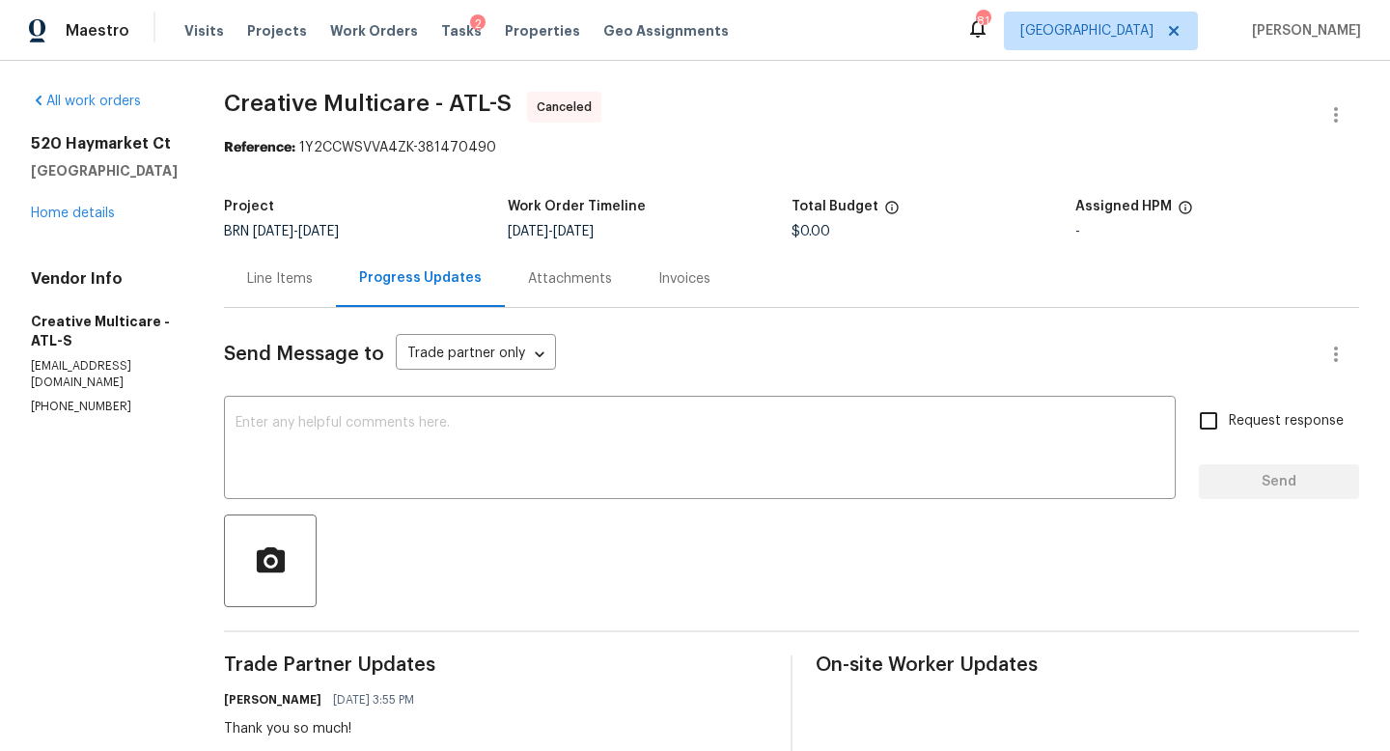
click at [340, 41] on div "Visits Projects Work Orders Tasks 2 Properties Geo Assignments" at bounding box center [467, 31] width 567 height 39
click at [360, 24] on span "Work Orders" at bounding box center [374, 30] width 88 height 19
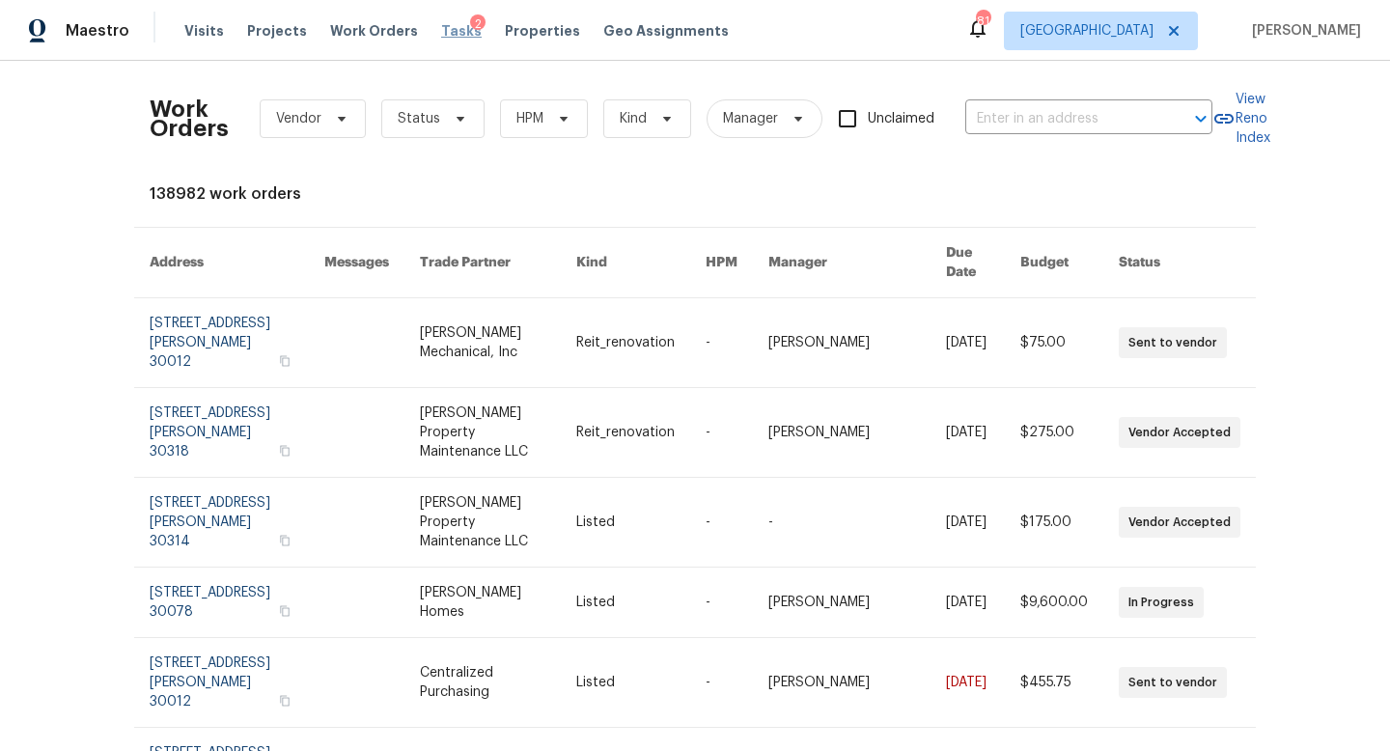
click at [449, 26] on span "Tasks" at bounding box center [461, 31] width 41 height 14
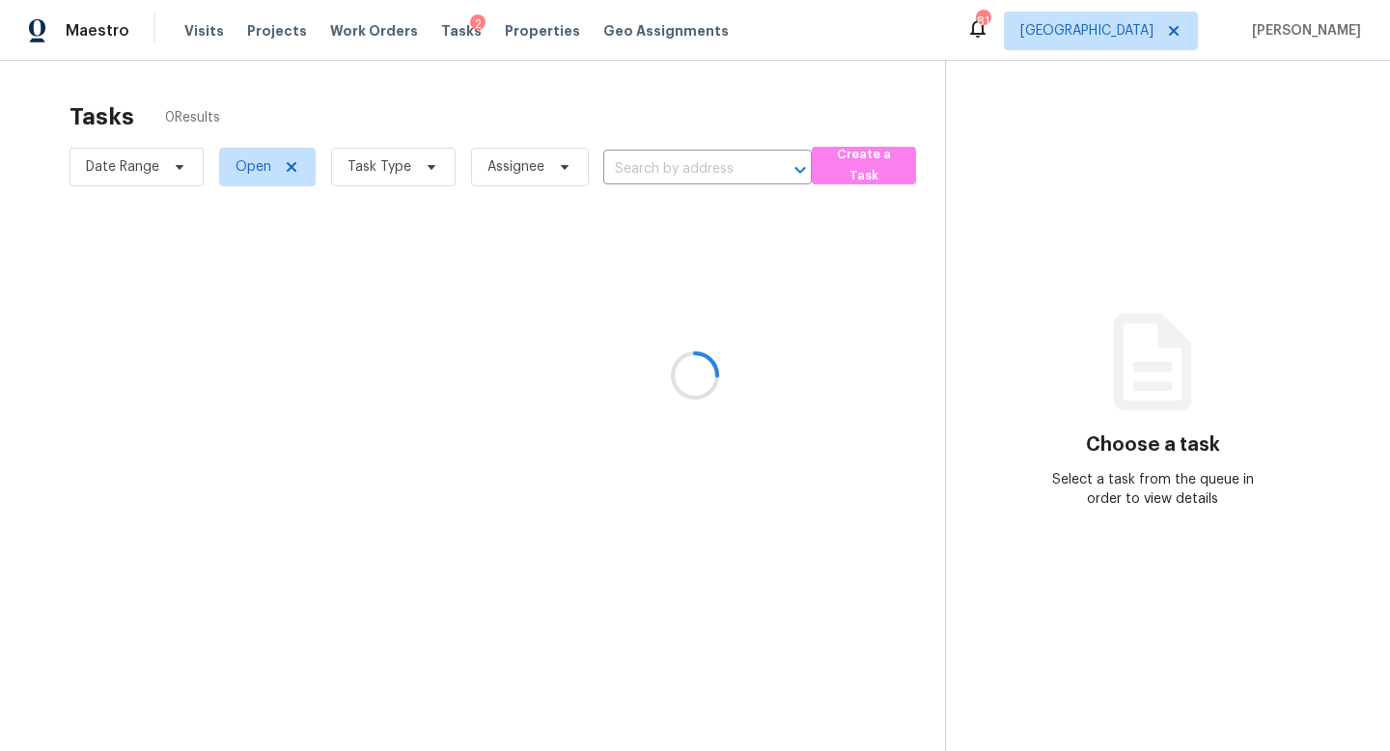
click at [375, 175] on div at bounding box center [695, 375] width 1390 height 751
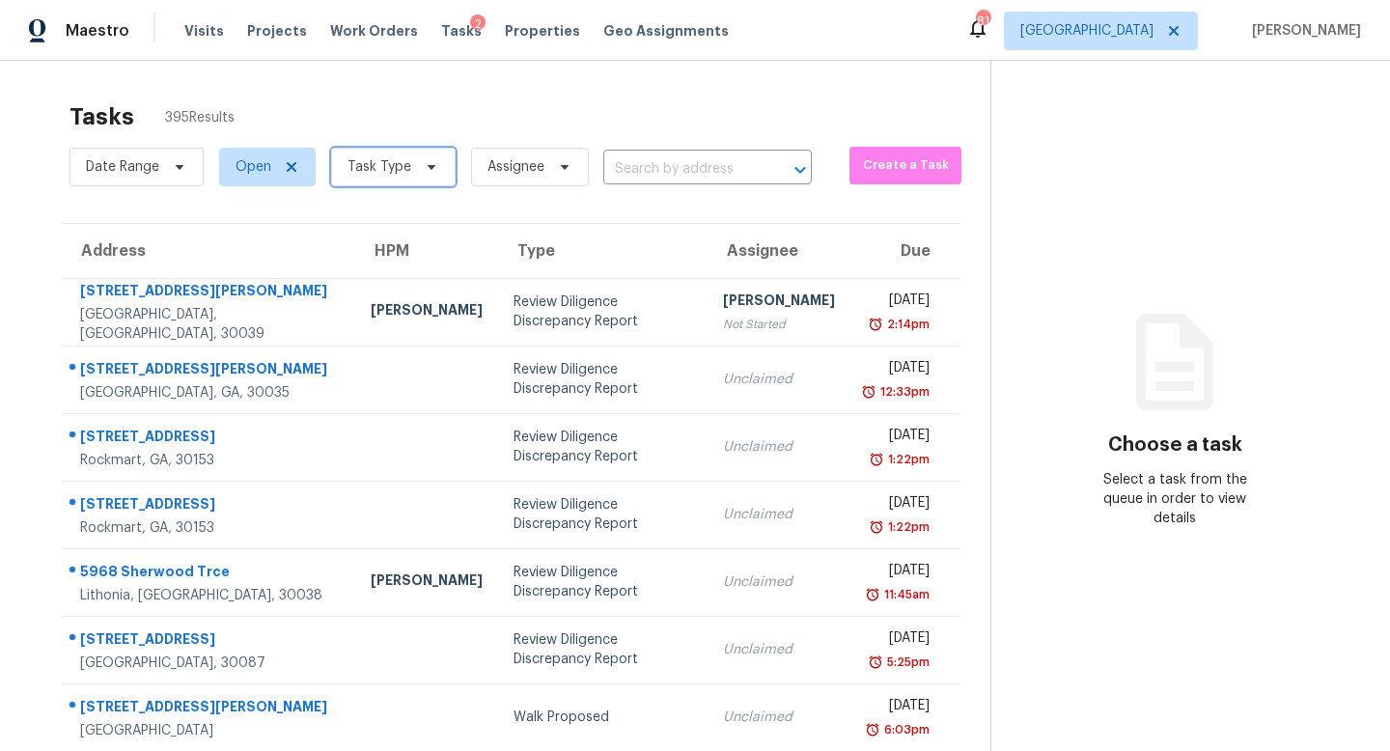
click at [390, 168] on span "Task Type" at bounding box center [379, 166] width 64 height 19
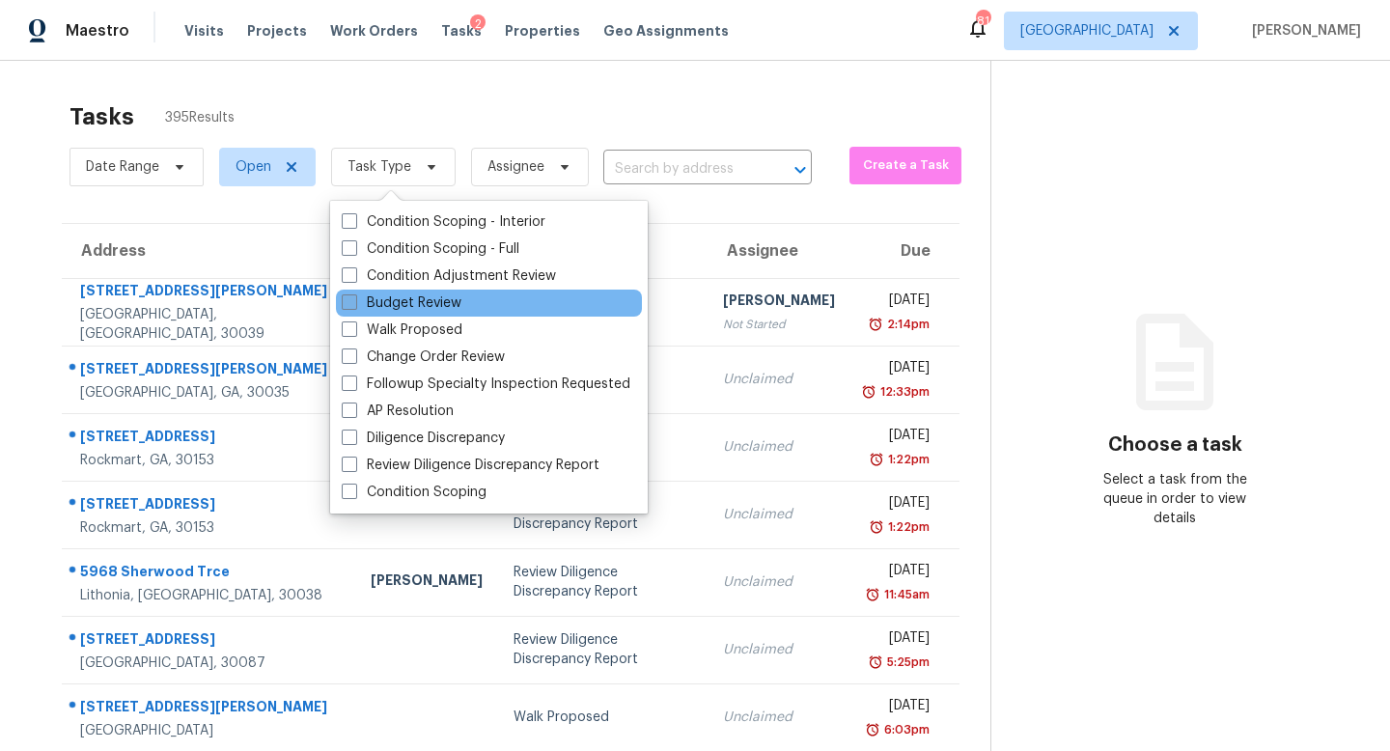
click at [375, 302] on label "Budget Review" at bounding box center [402, 302] width 120 height 19
click at [354, 302] on input "Budget Review" at bounding box center [348, 299] width 13 height 13
checkbox input "true"
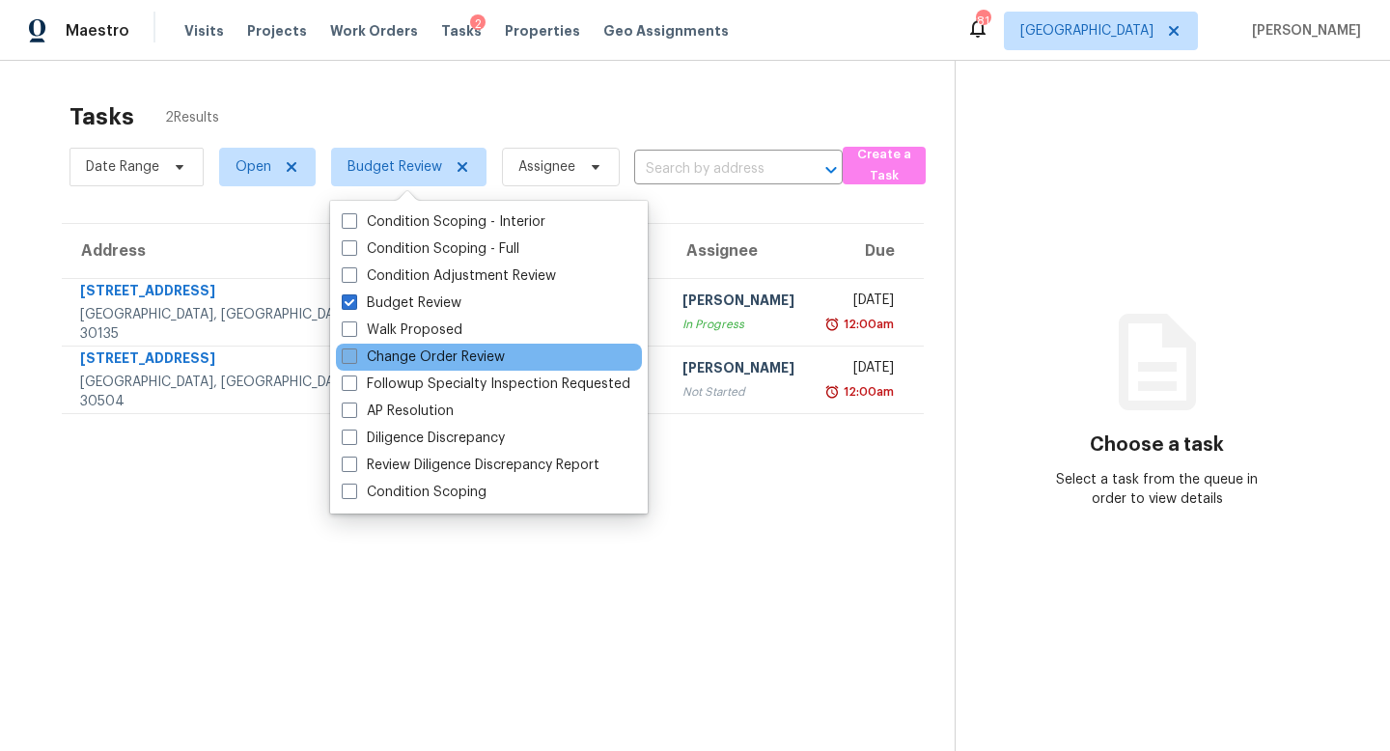
click at [344, 350] on span at bounding box center [349, 355] width 15 height 15
click at [344, 350] on input "Change Order Review" at bounding box center [348, 353] width 13 height 13
checkbox input "true"
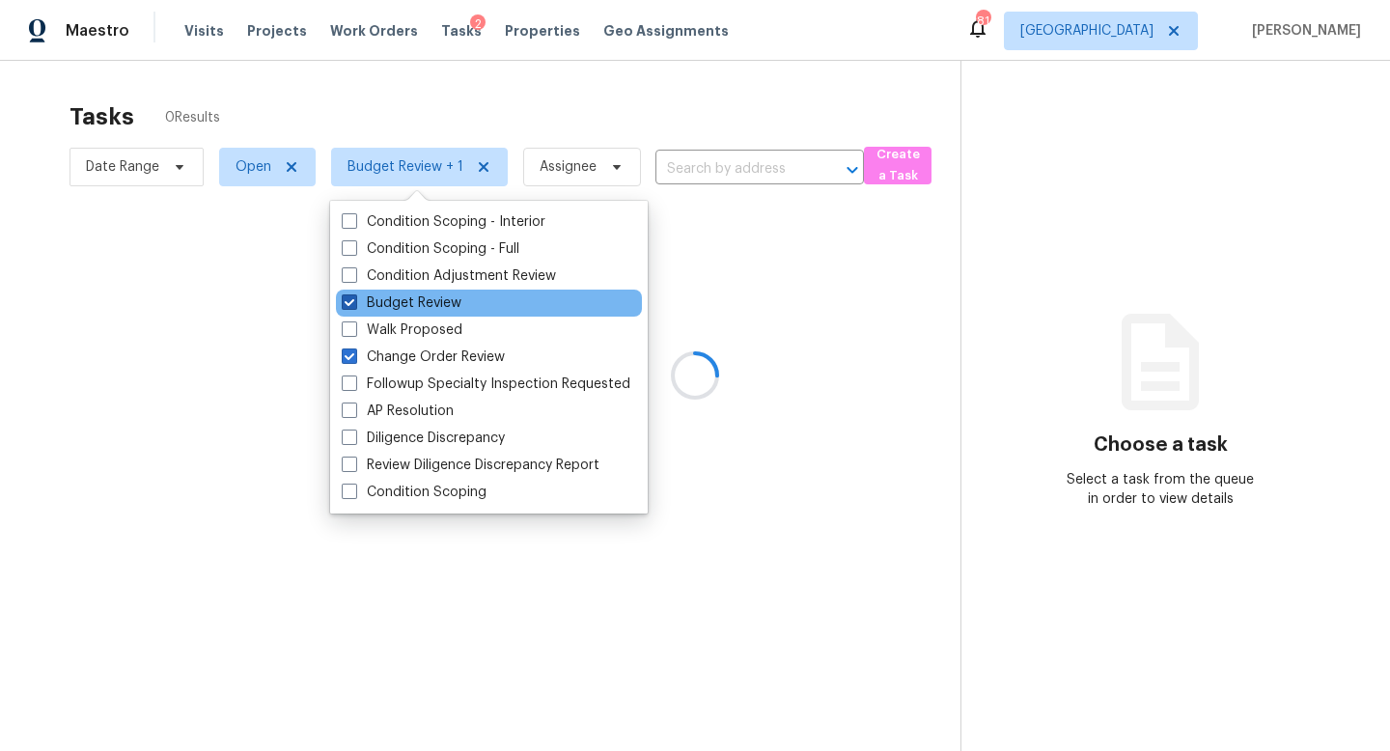
click at [347, 309] on span at bounding box center [349, 301] width 15 height 15
click at [347, 306] on input "Budget Review" at bounding box center [348, 299] width 13 height 13
checkbox input "false"
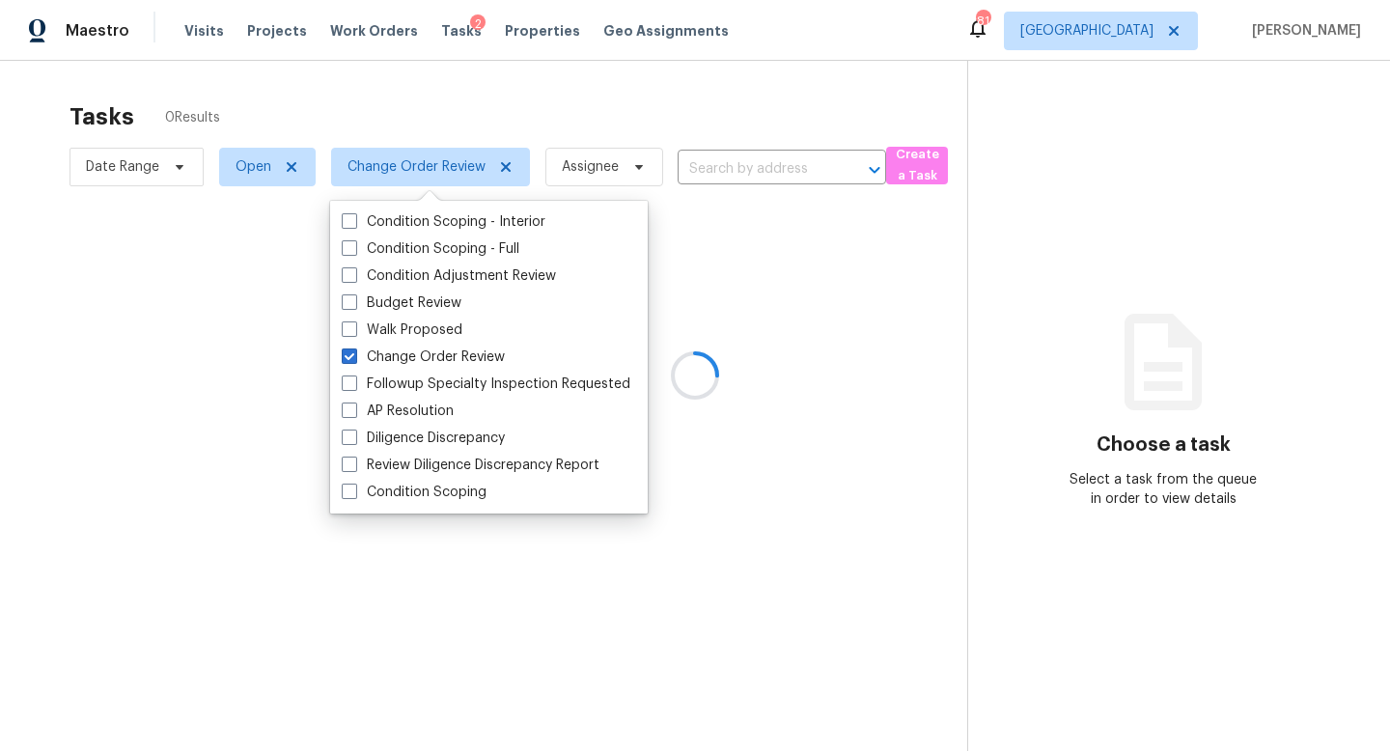
click at [392, 82] on div at bounding box center [695, 375] width 1390 height 751
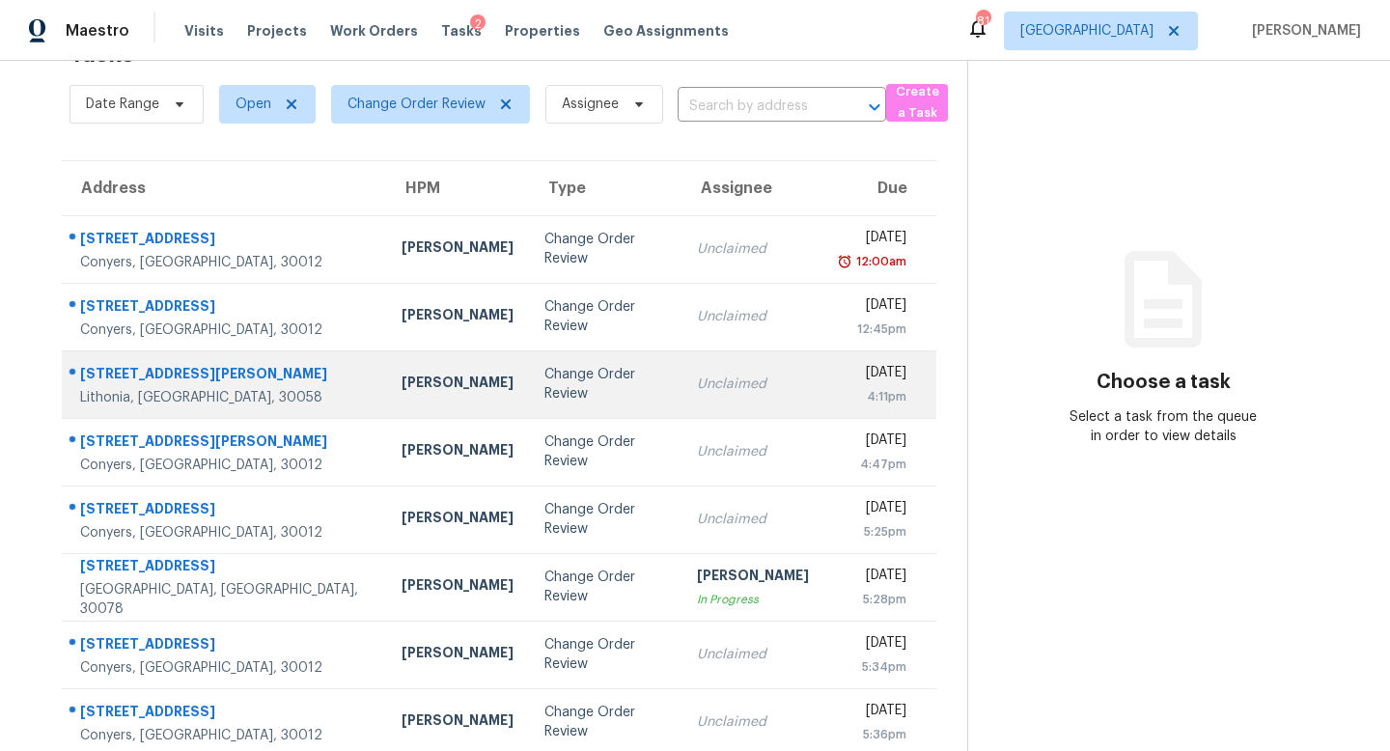
scroll to position [64, 0]
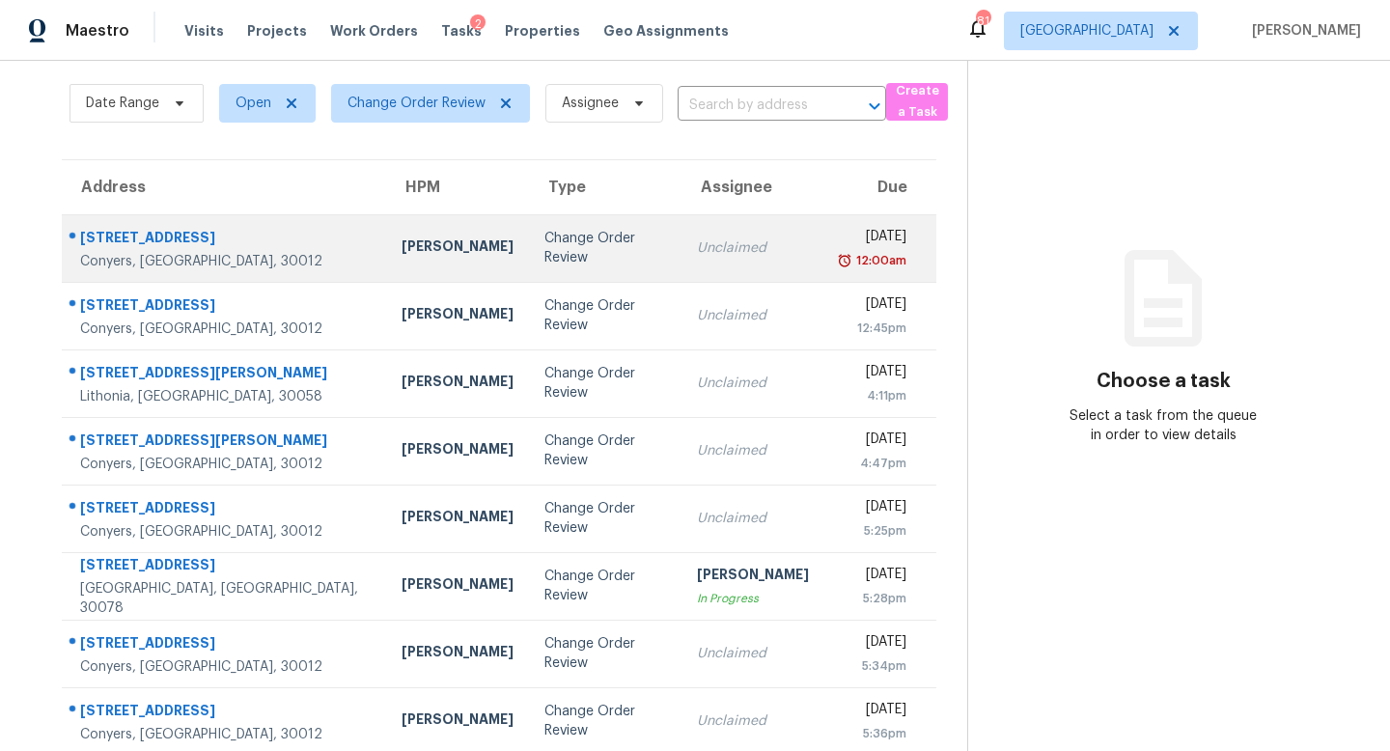
click at [544, 242] on div "Change Order Review" at bounding box center [605, 248] width 122 height 39
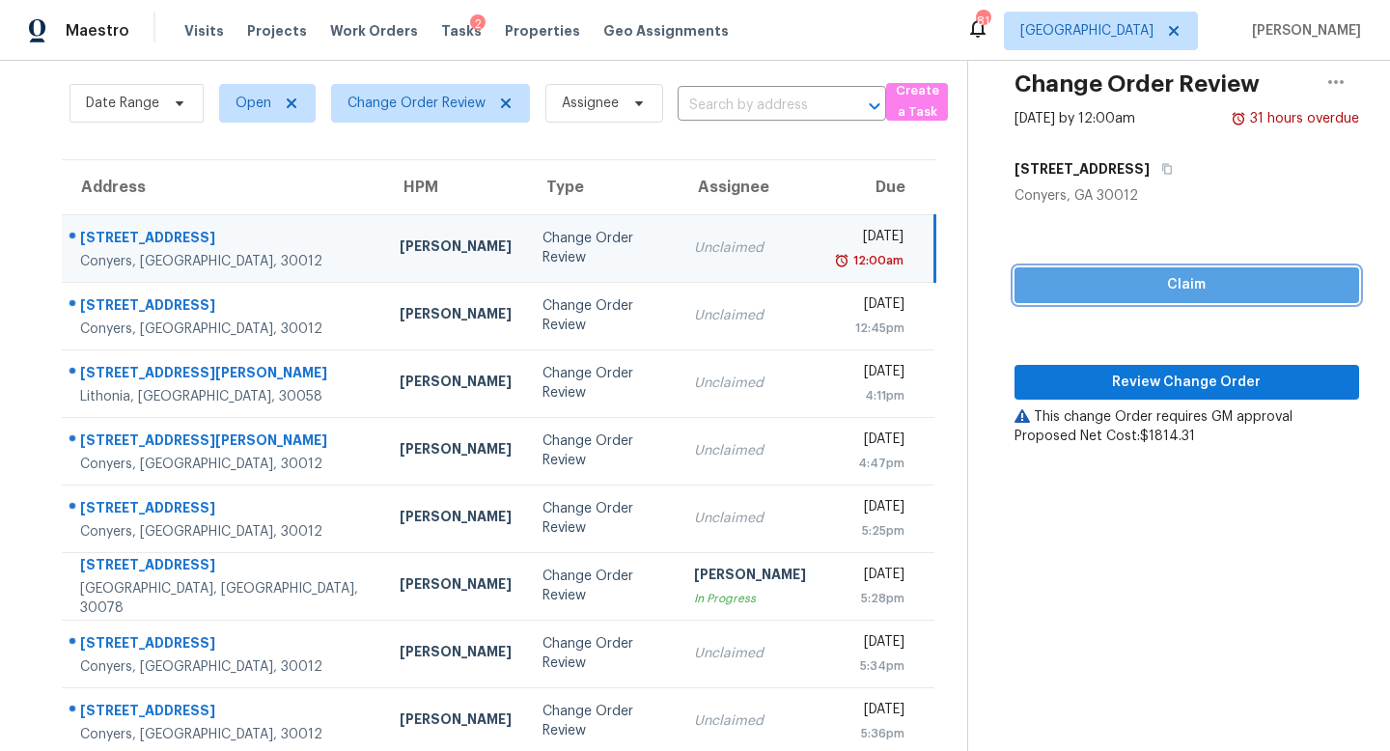
click at [1188, 271] on button "Claim" at bounding box center [1186, 285] width 344 height 36
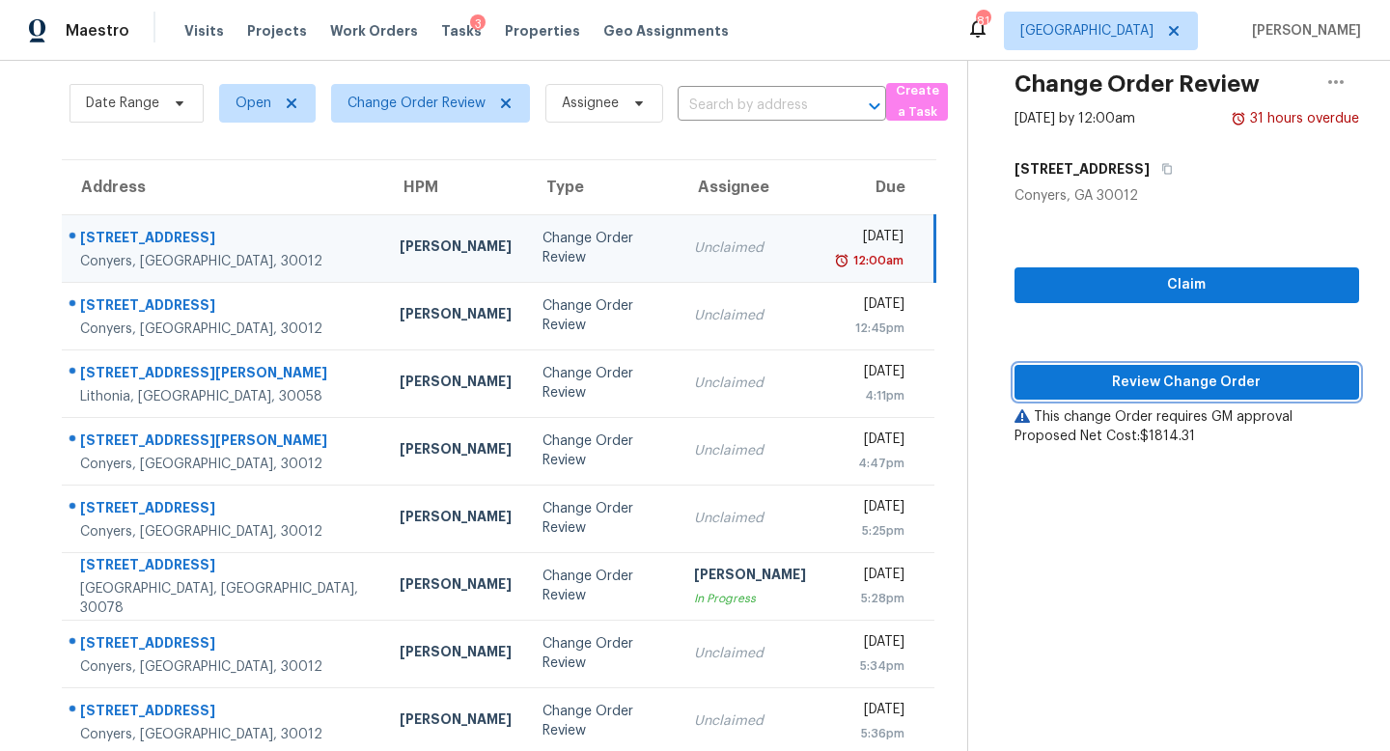
click at [1151, 377] on span "Review Change Order" at bounding box center [1187, 383] width 314 height 24
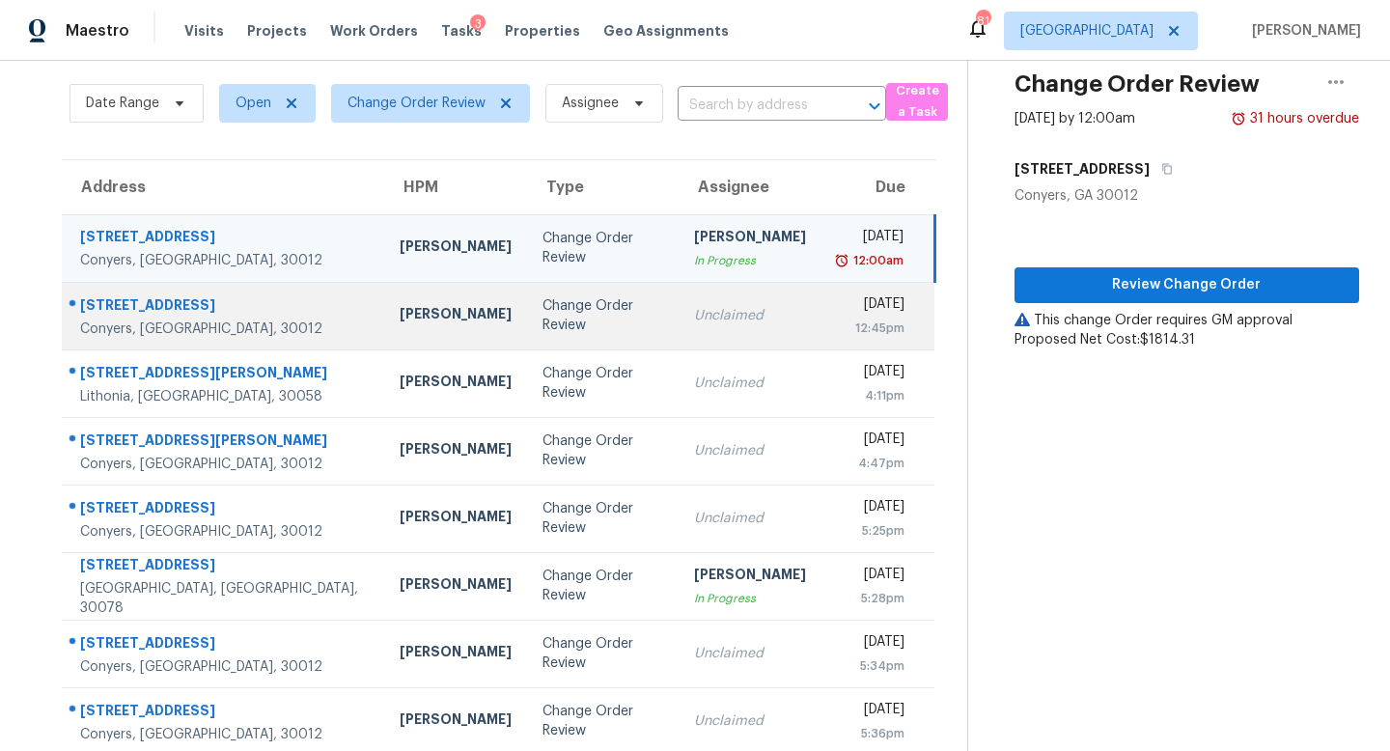
click at [542, 315] on div "Change Order Review" at bounding box center [602, 315] width 121 height 39
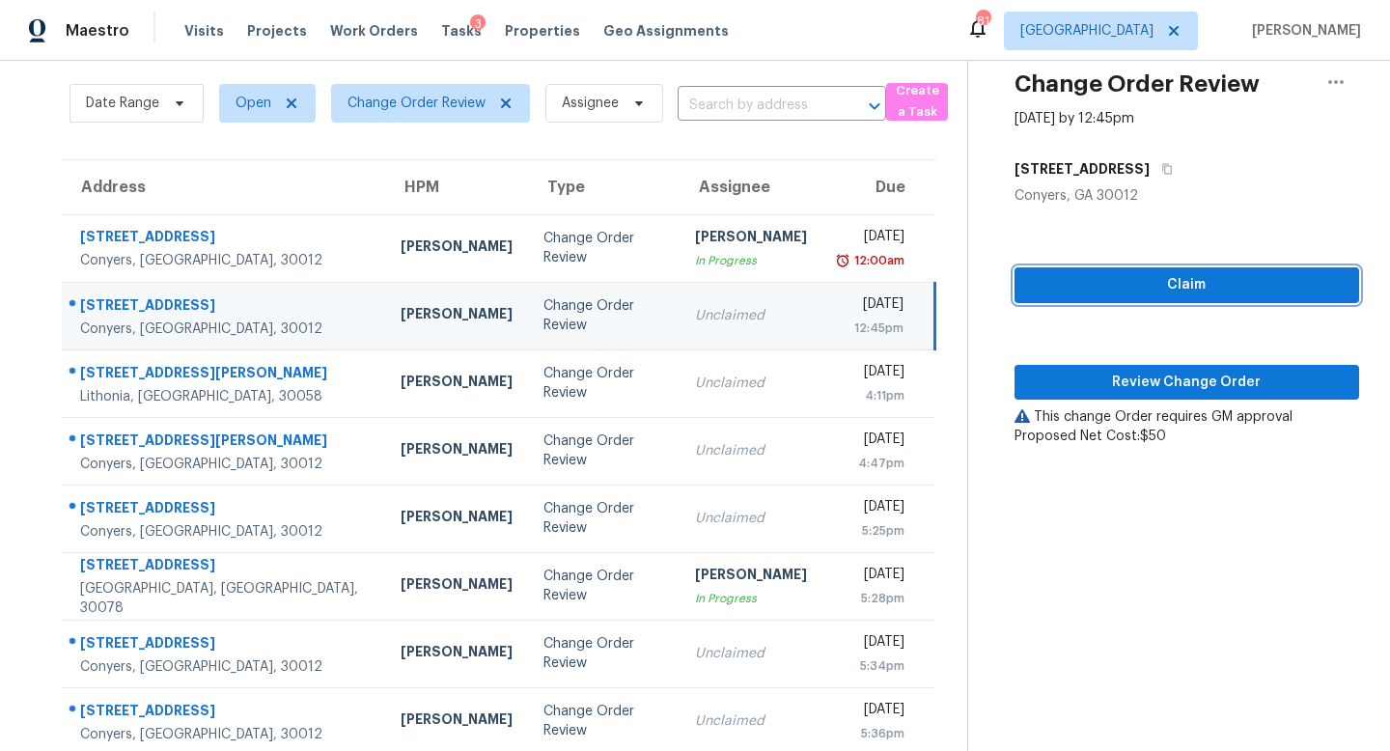
click at [1104, 275] on span "Claim" at bounding box center [1187, 285] width 314 height 24
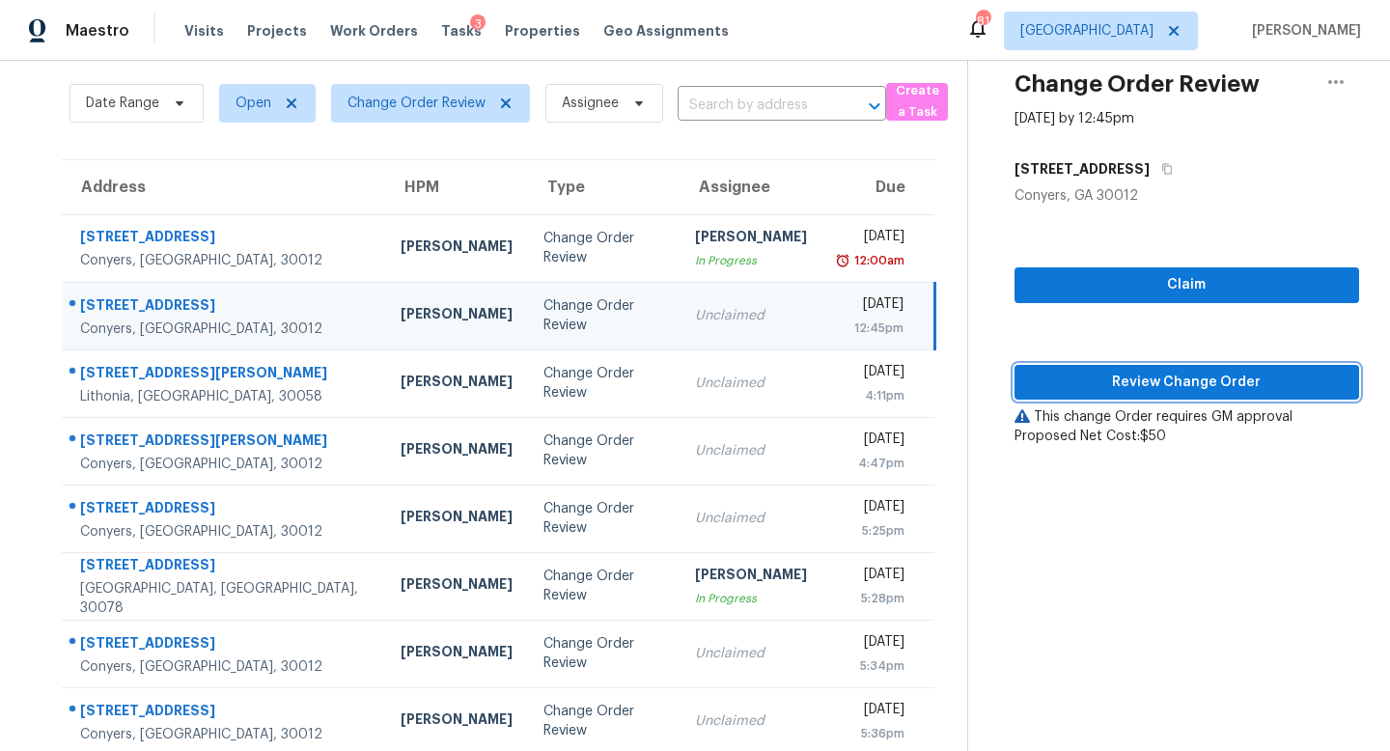
click at [1101, 387] on span "Review Change Order" at bounding box center [1187, 383] width 314 height 24
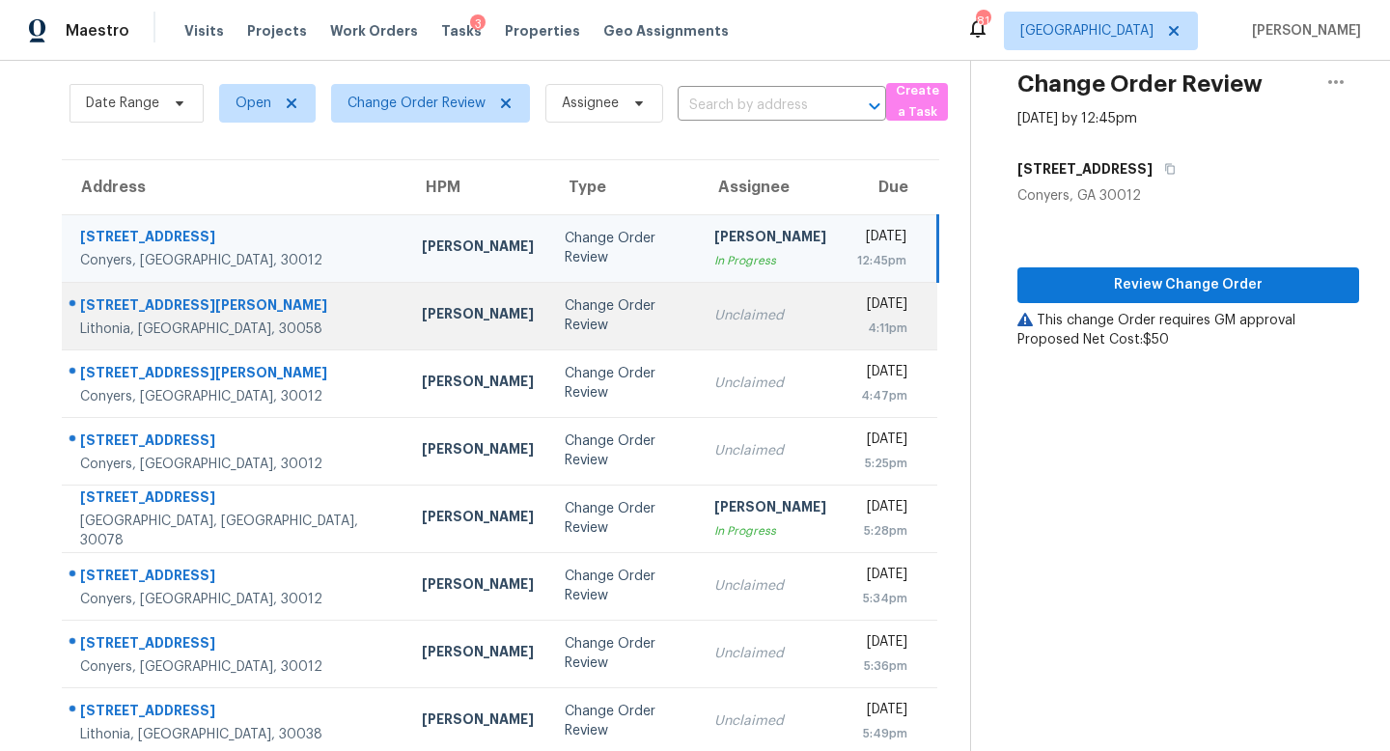
click at [714, 321] on div "Unclaimed" at bounding box center [770, 315] width 112 height 19
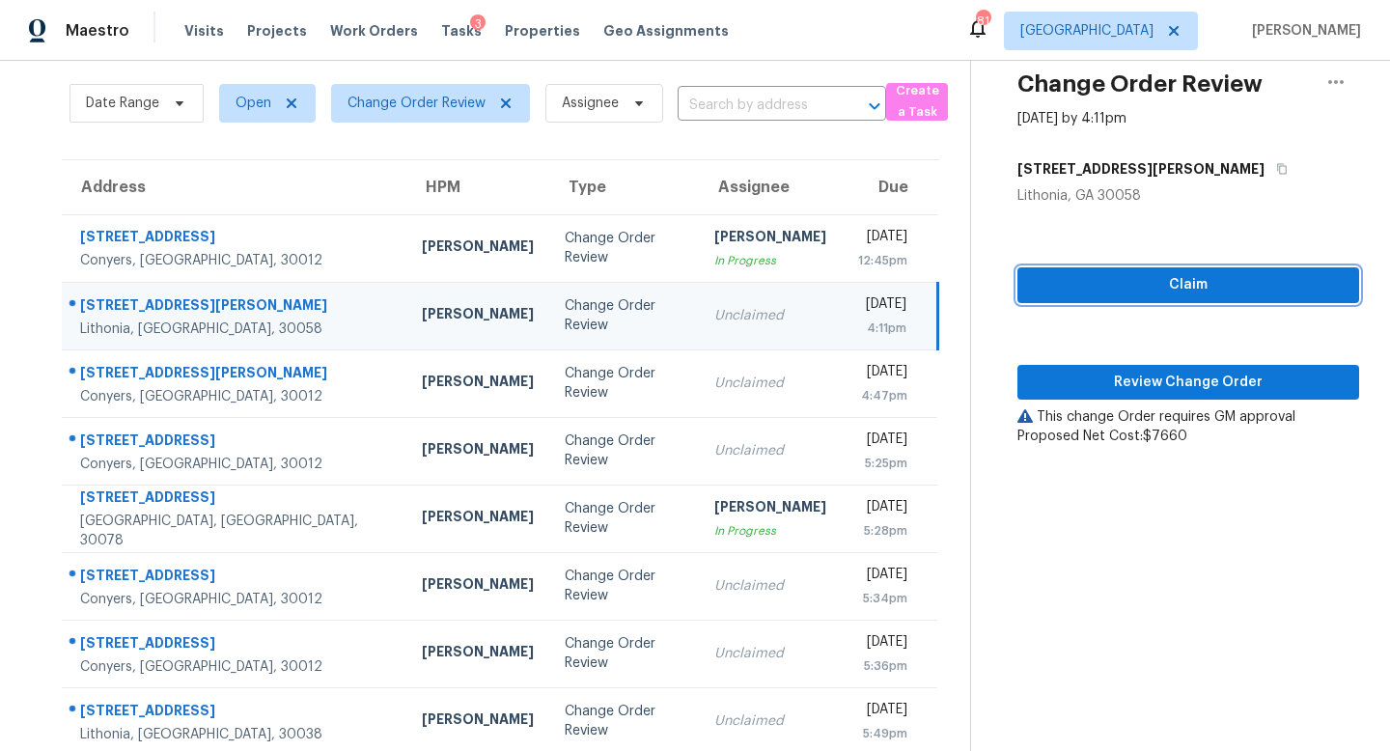
click at [1136, 278] on span "Claim" at bounding box center [1187, 285] width 311 height 24
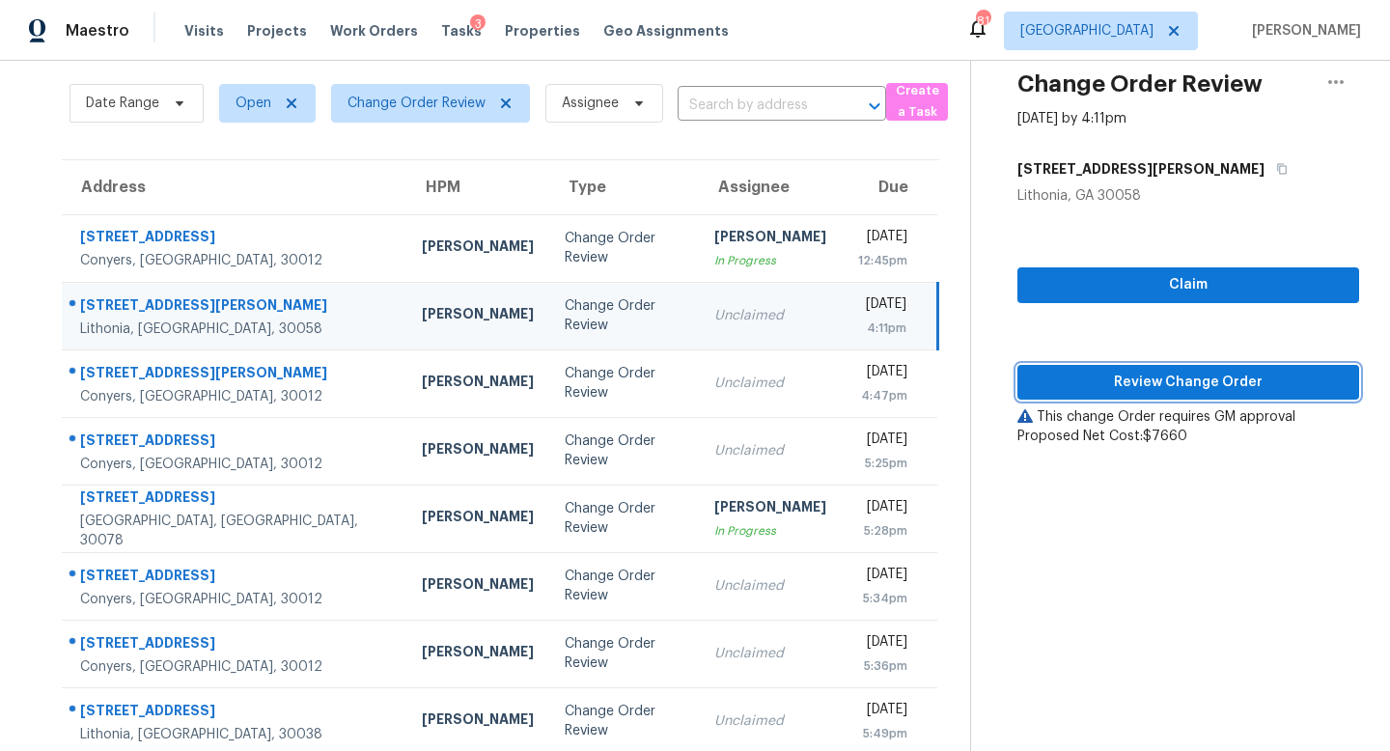
click at [1116, 371] on span "Review Change Order" at bounding box center [1187, 383] width 311 height 24
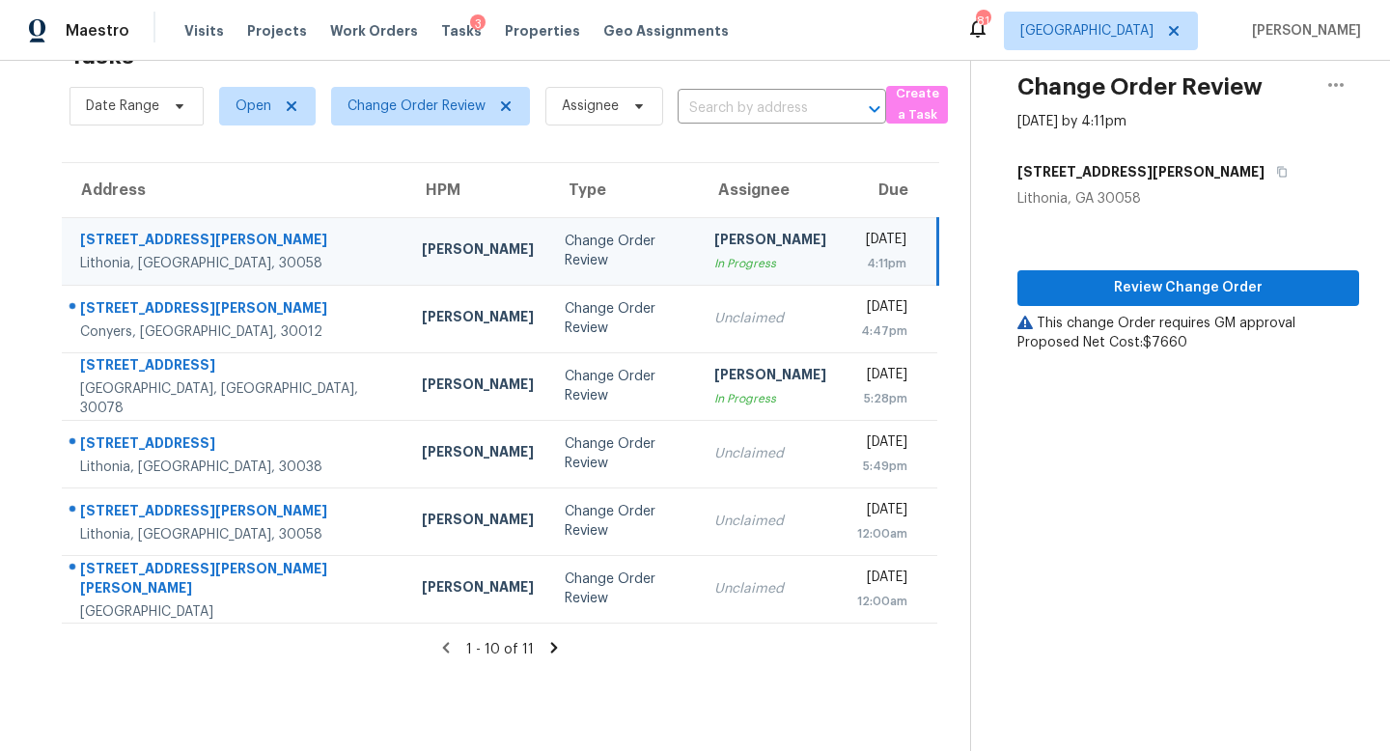
scroll to position [61, 0]
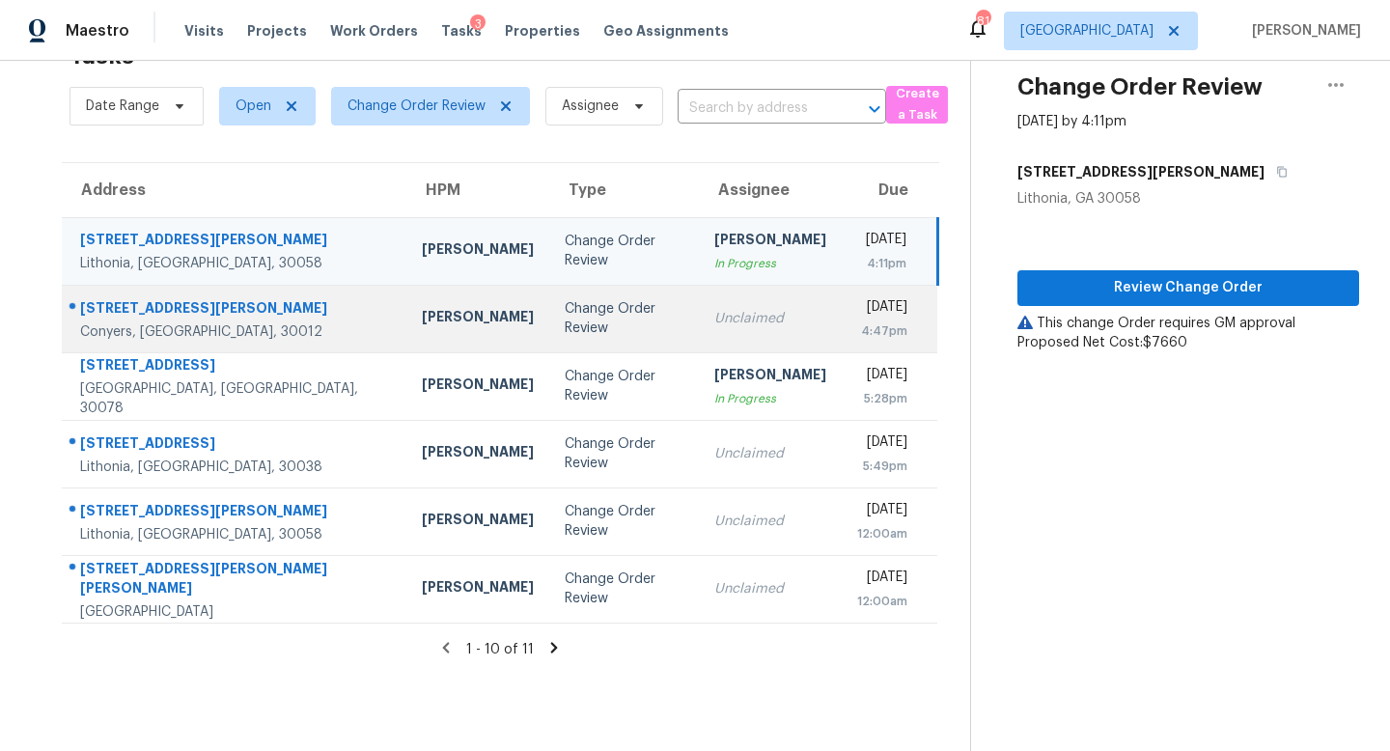
click at [568, 322] on div "Change Order Review" at bounding box center [623, 318] width 119 height 39
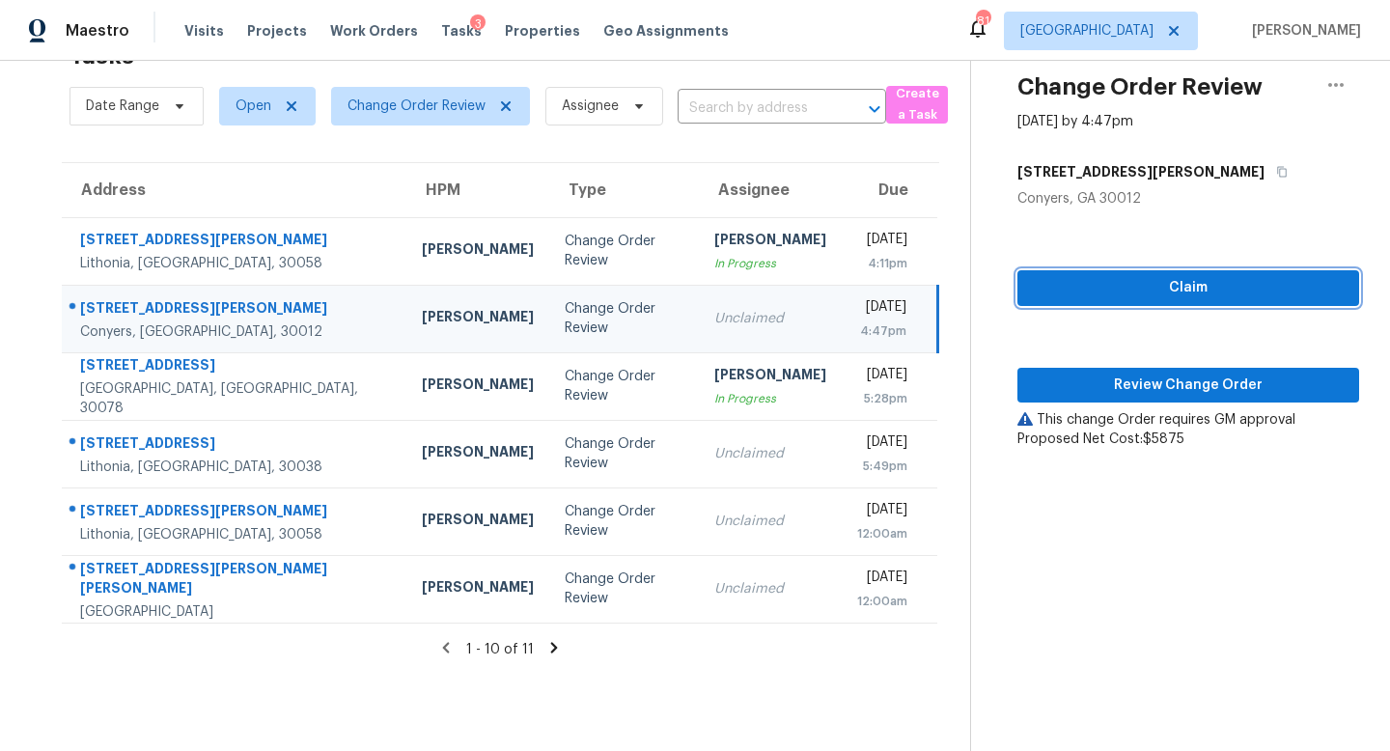
click at [1088, 282] on span "Claim" at bounding box center [1187, 288] width 311 height 24
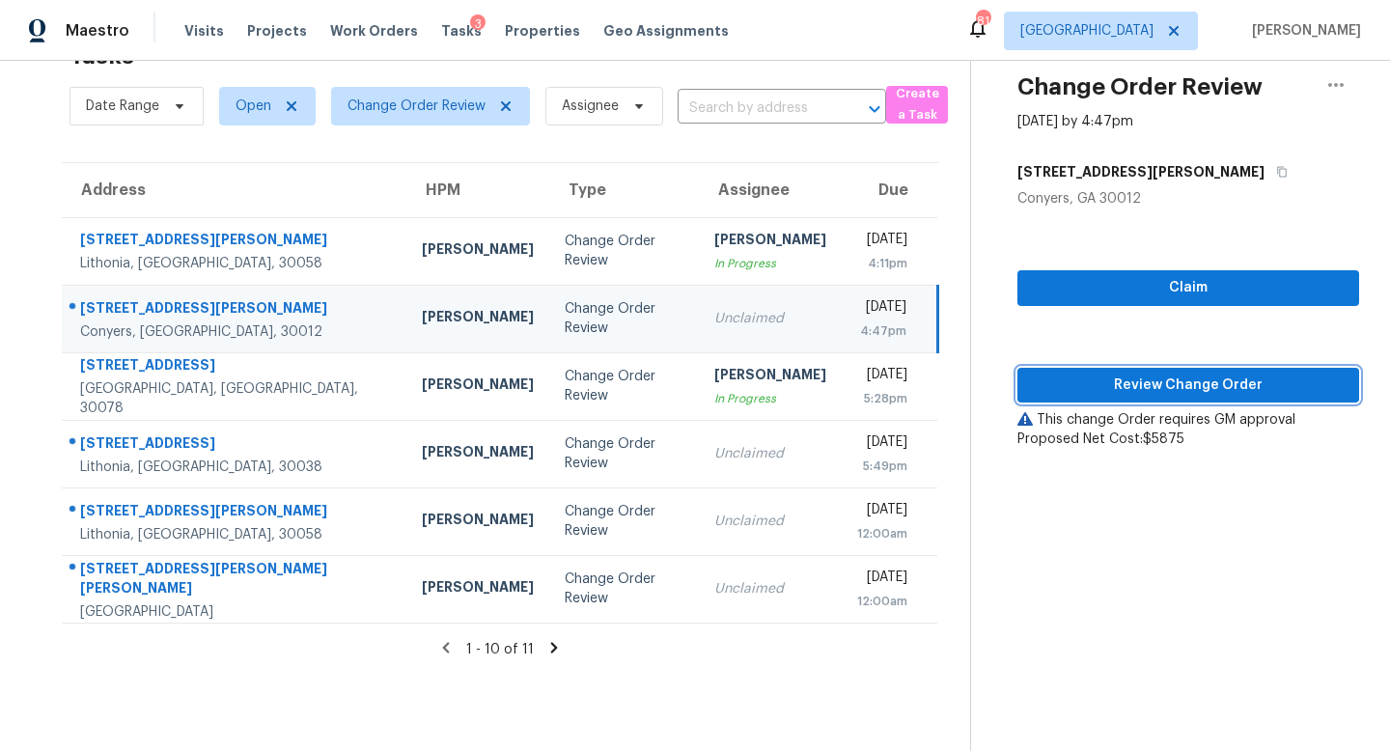
click at [1102, 383] on span "Review Change Order" at bounding box center [1187, 385] width 311 height 24
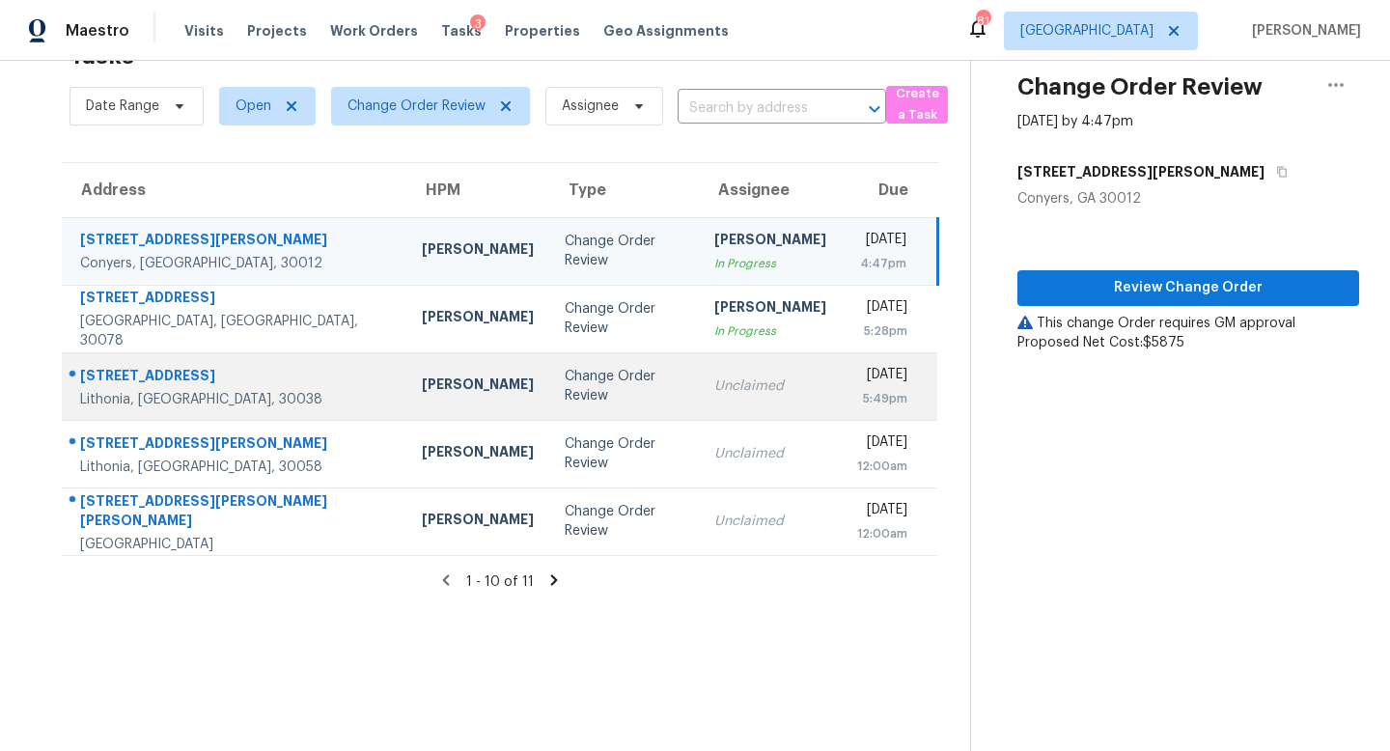
click at [714, 384] on div "Unclaimed" at bounding box center [770, 385] width 112 height 19
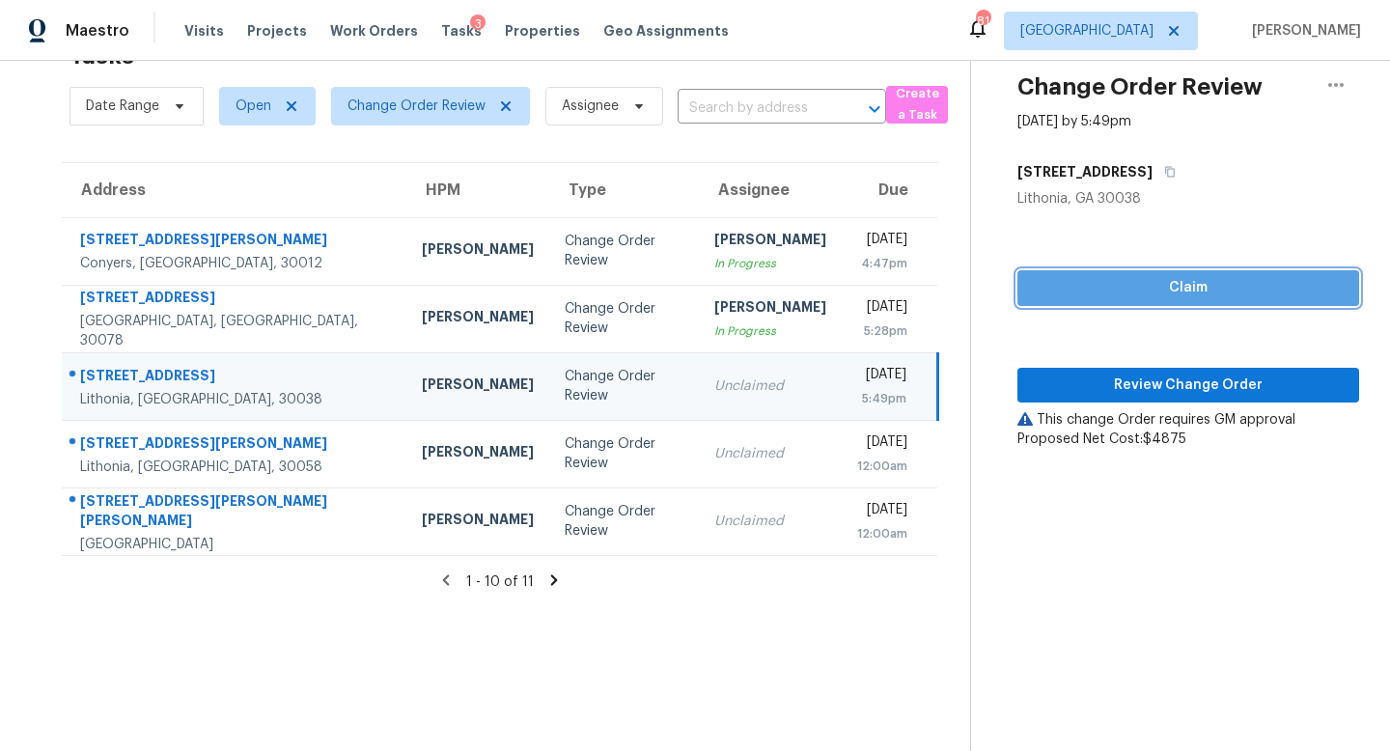
click at [1098, 297] on span "Claim" at bounding box center [1187, 288] width 311 height 24
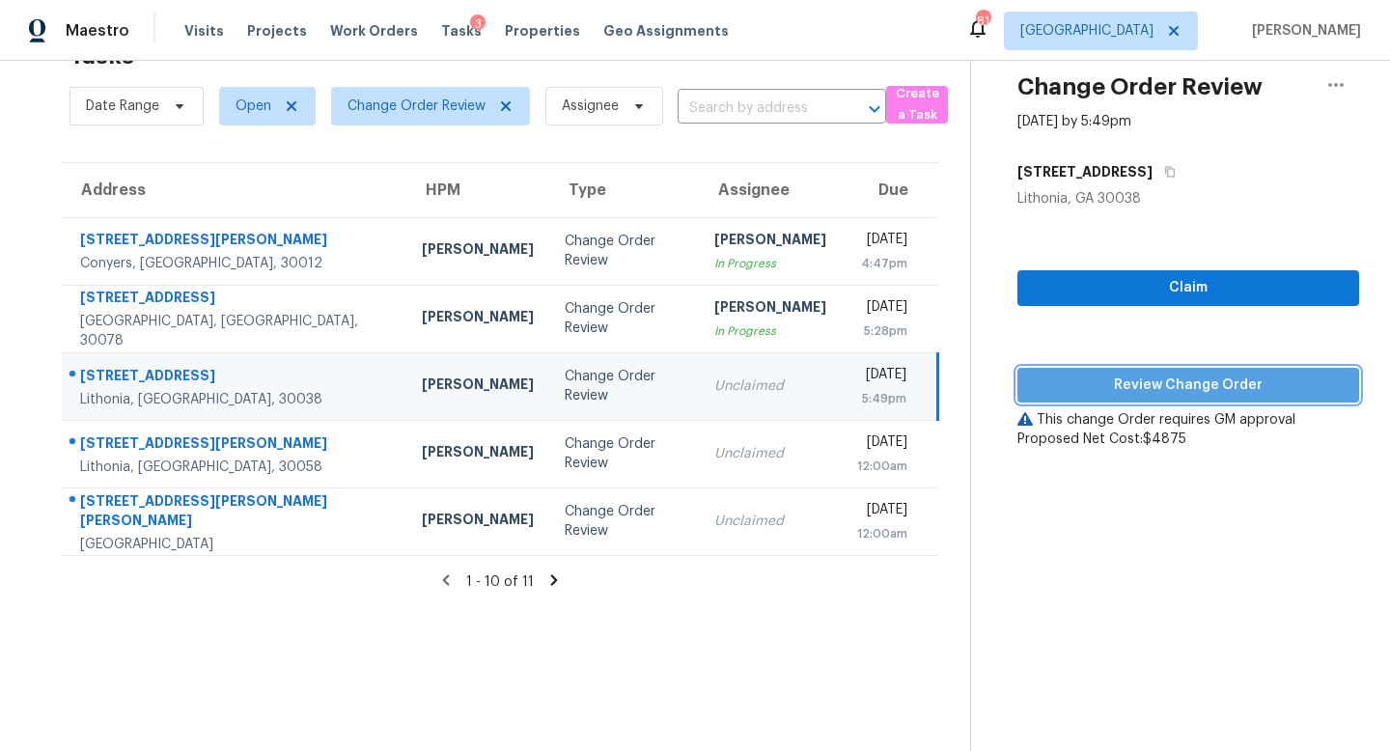
click at [1103, 374] on span "Review Change Order" at bounding box center [1187, 385] width 311 height 24
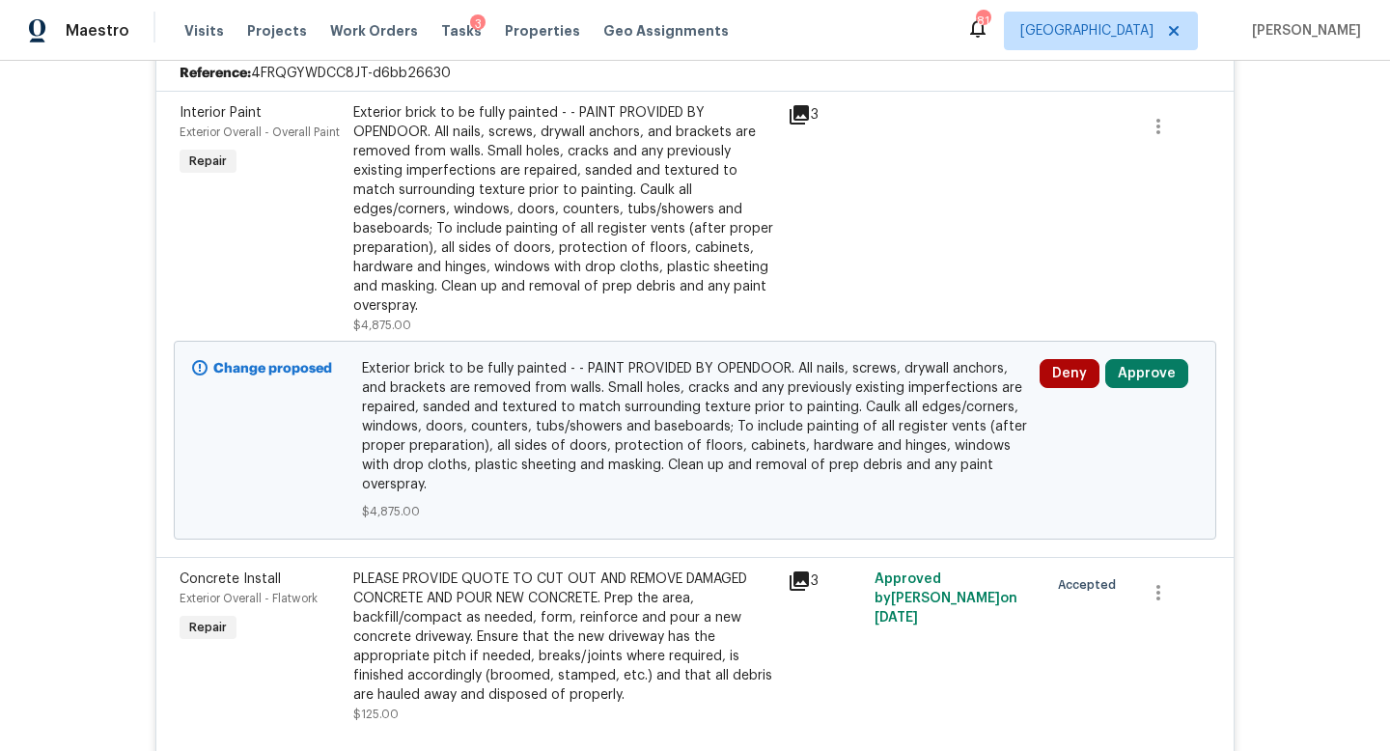
scroll to position [539, 0]
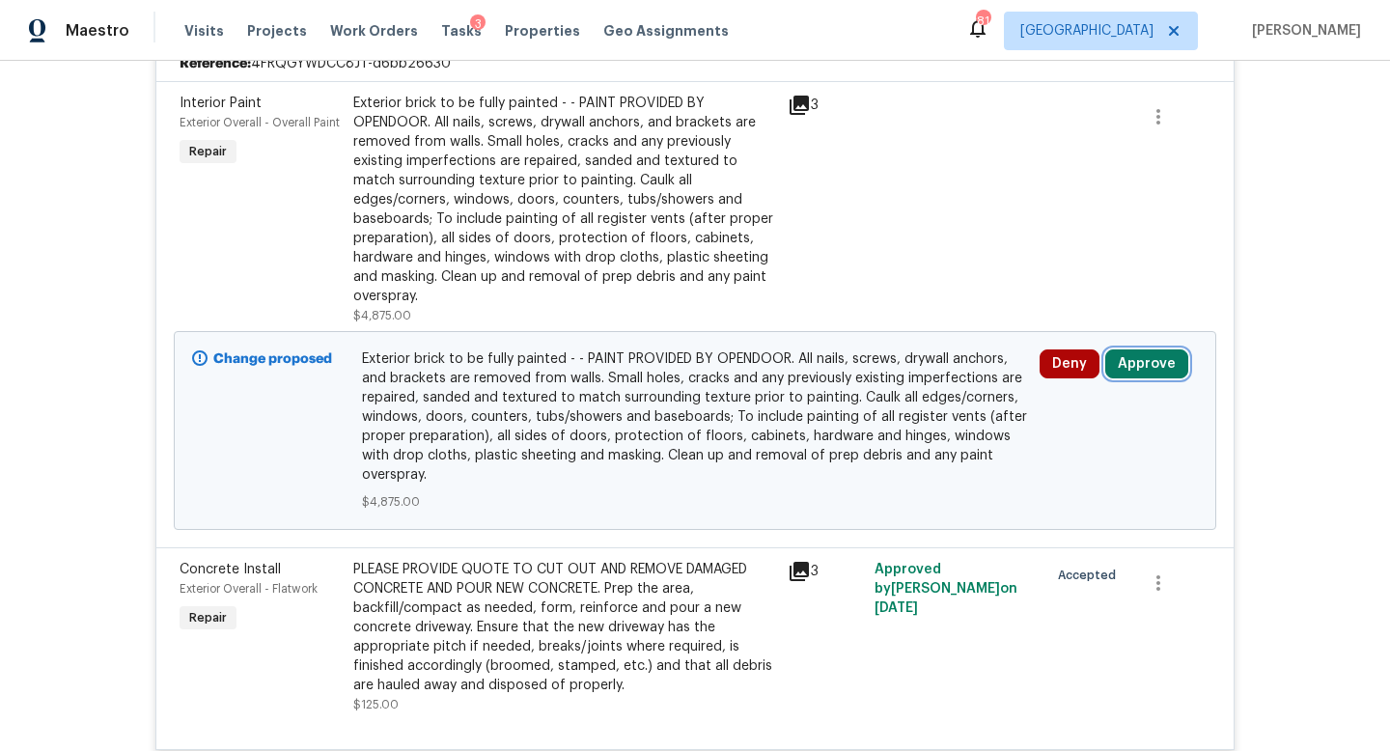
click at [1156, 349] on button "Approve" at bounding box center [1146, 363] width 83 height 29
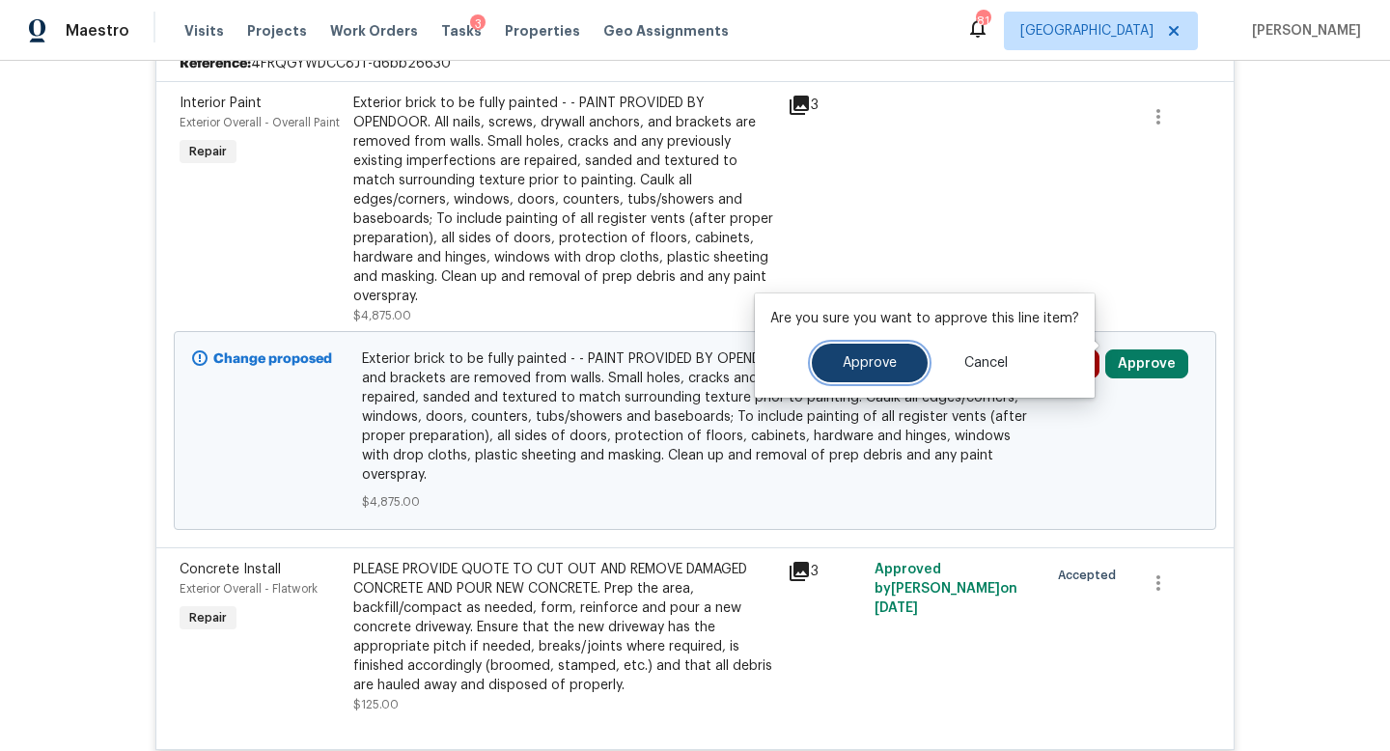
click at [895, 357] on button "Approve" at bounding box center [870, 363] width 116 height 39
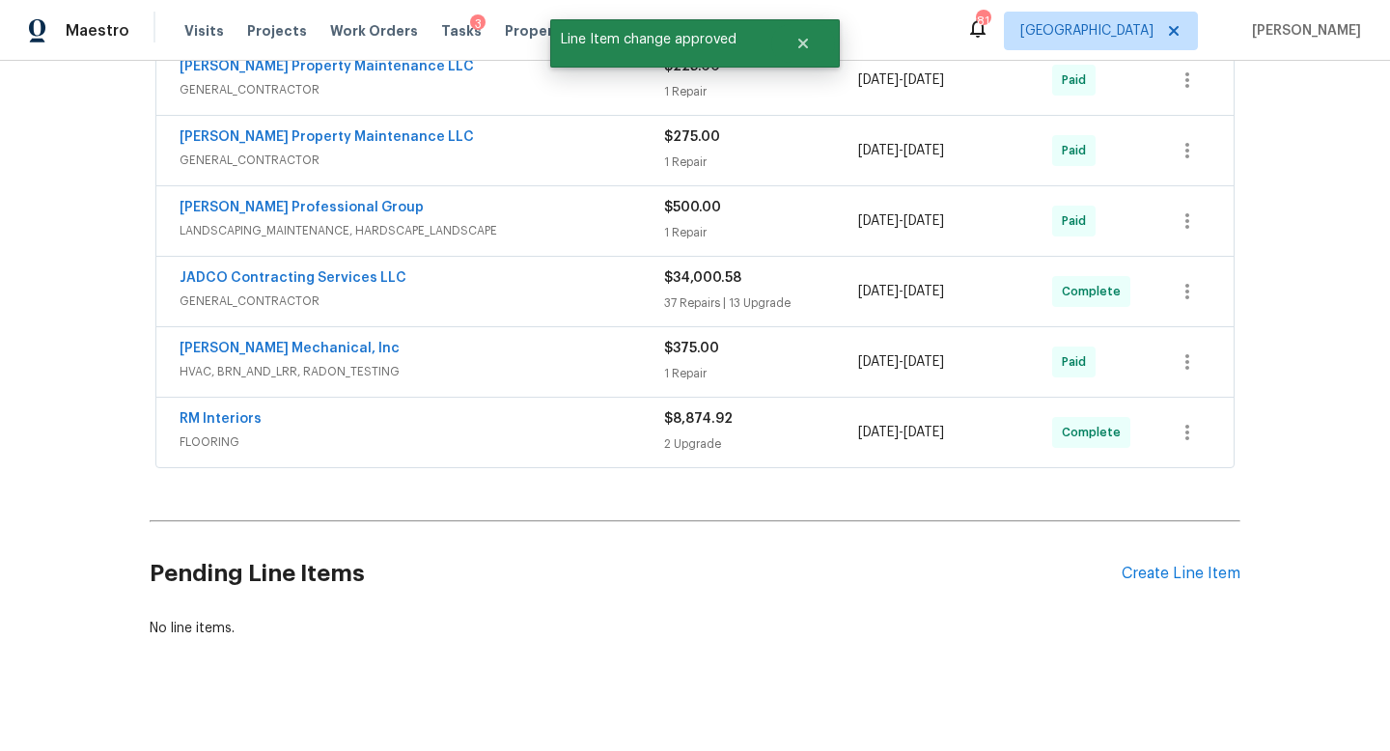
scroll to position [0, 0]
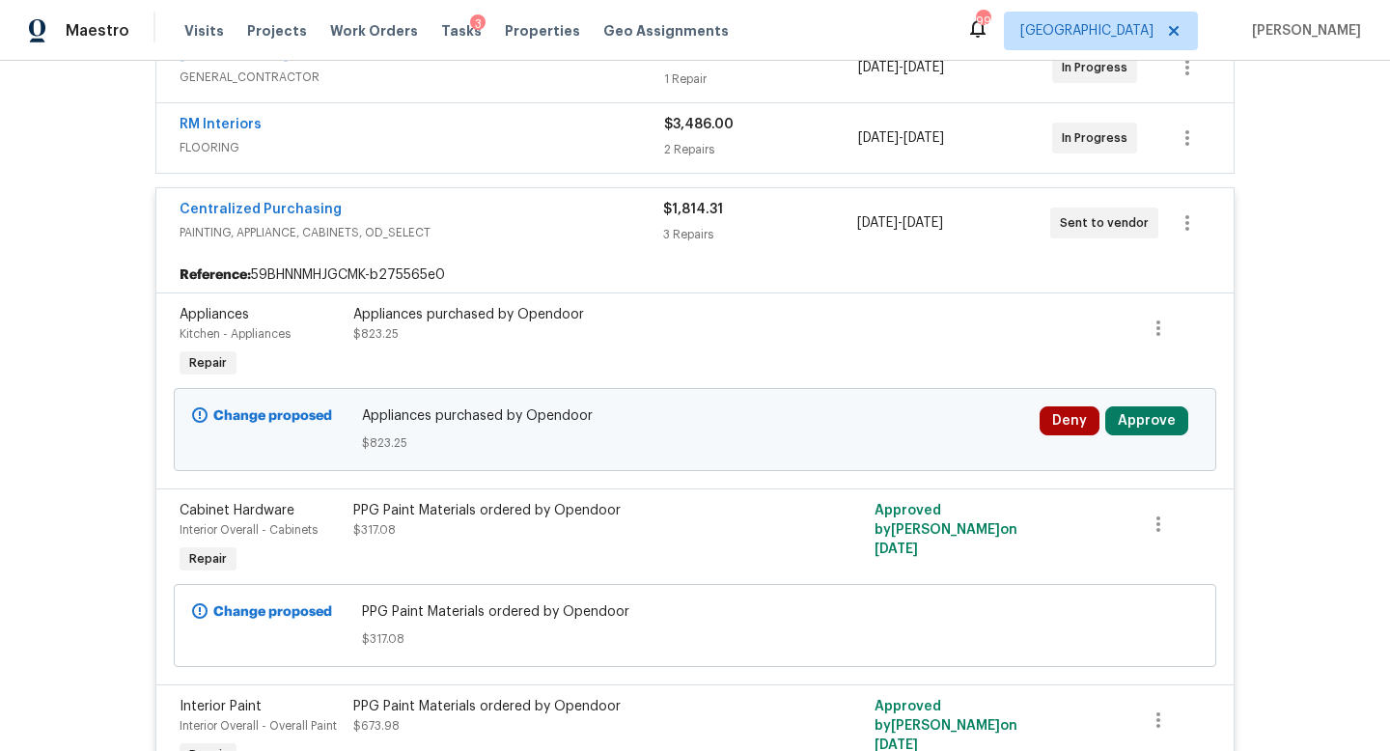
scroll to position [553, 0]
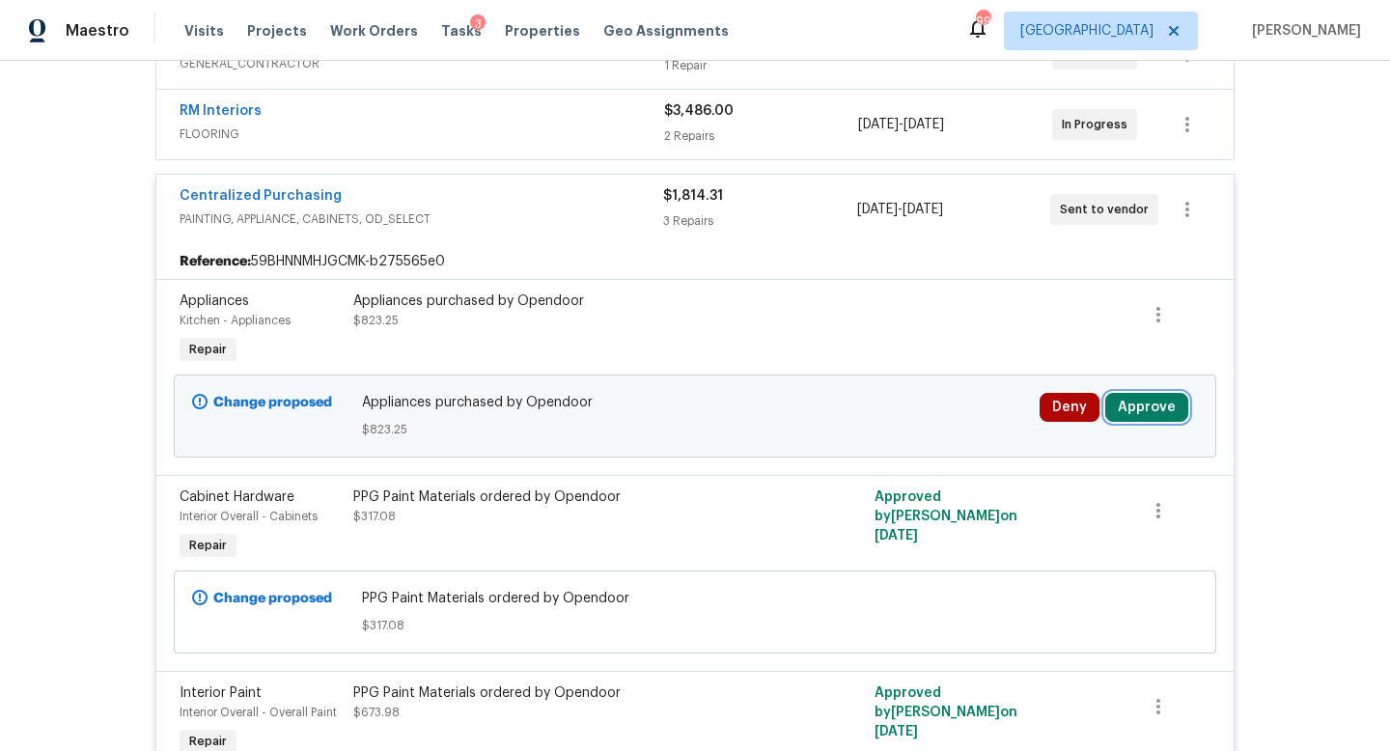
click at [1121, 409] on button "Approve" at bounding box center [1146, 407] width 83 height 29
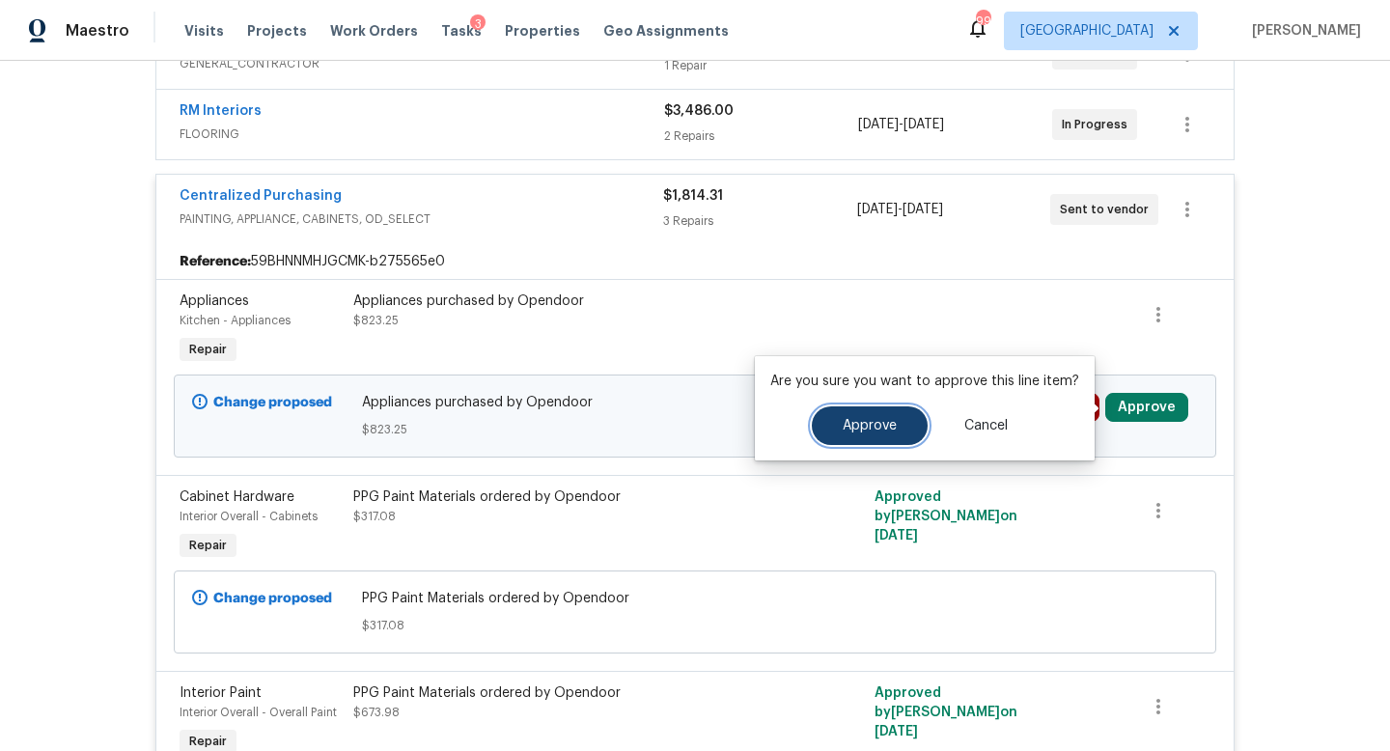
click at [903, 407] on button "Approve" at bounding box center [870, 425] width 116 height 39
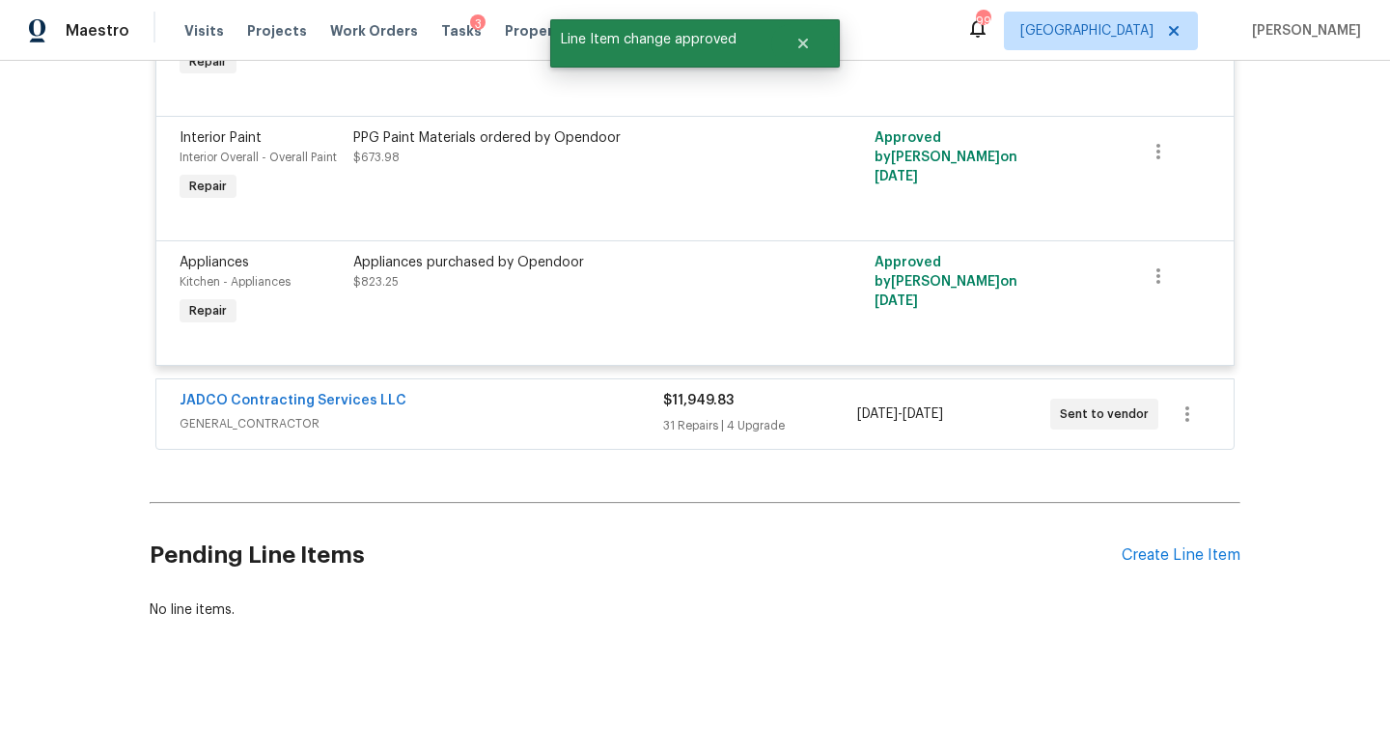
scroll to position [0, 0]
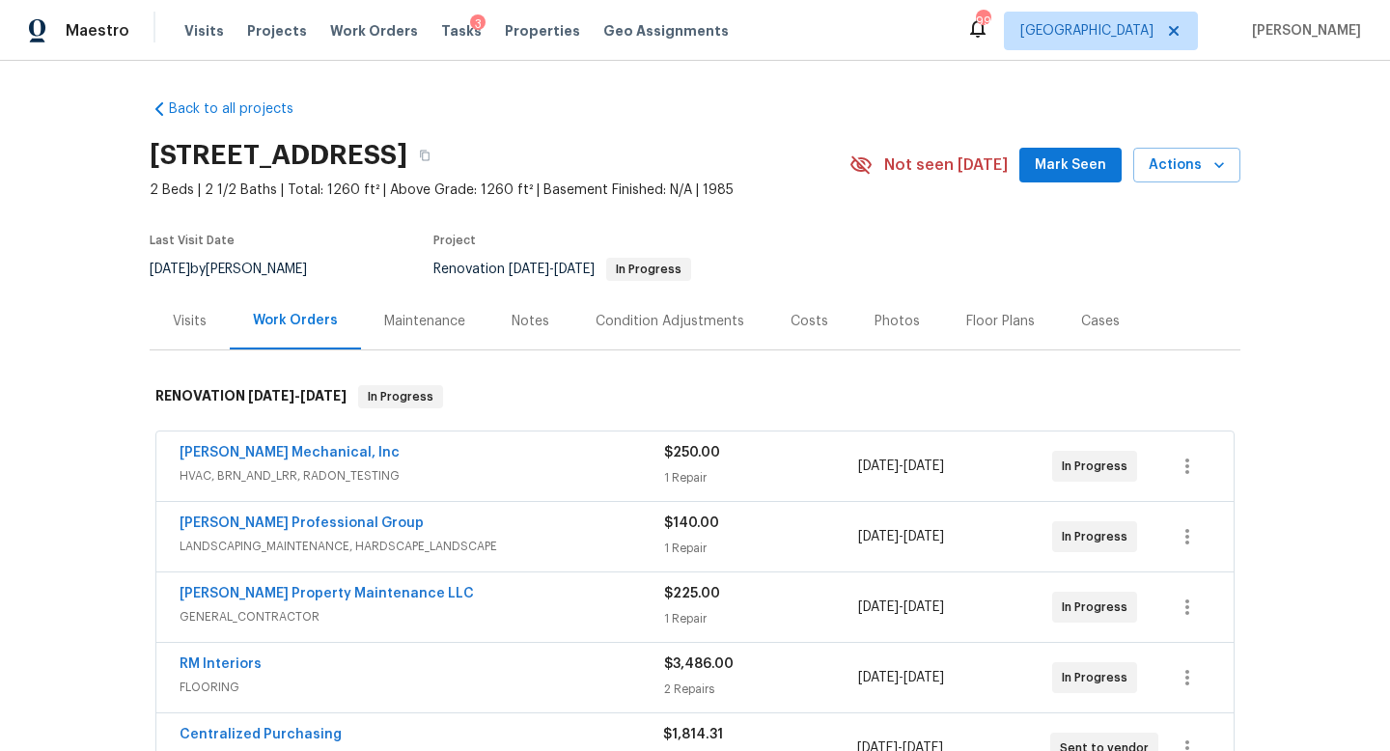
scroll to position [793, 0]
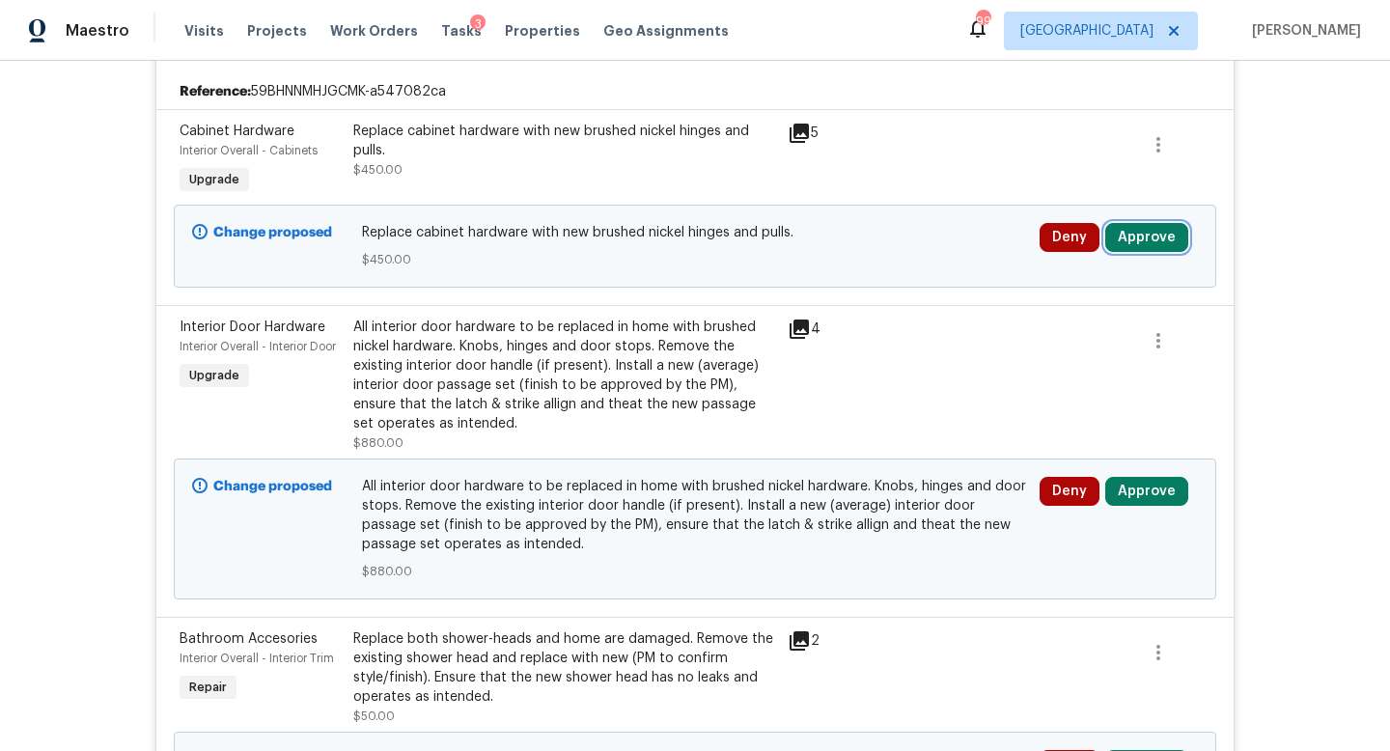
click at [1129, 237] on button "Approve" at bounding box center [1146, 237] width 83 height 29
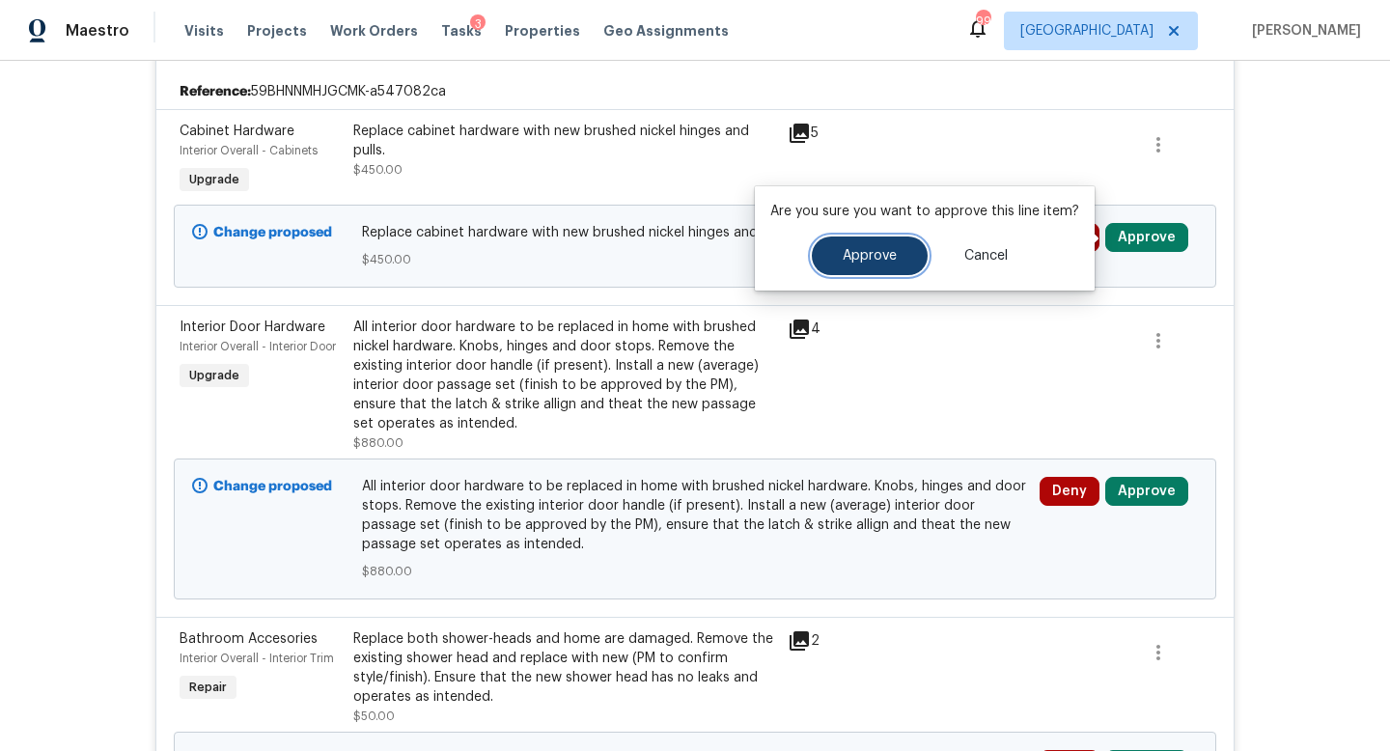
click at [862, 246] on button "Approve" at bounding box center [870, 255] width 116 height 39
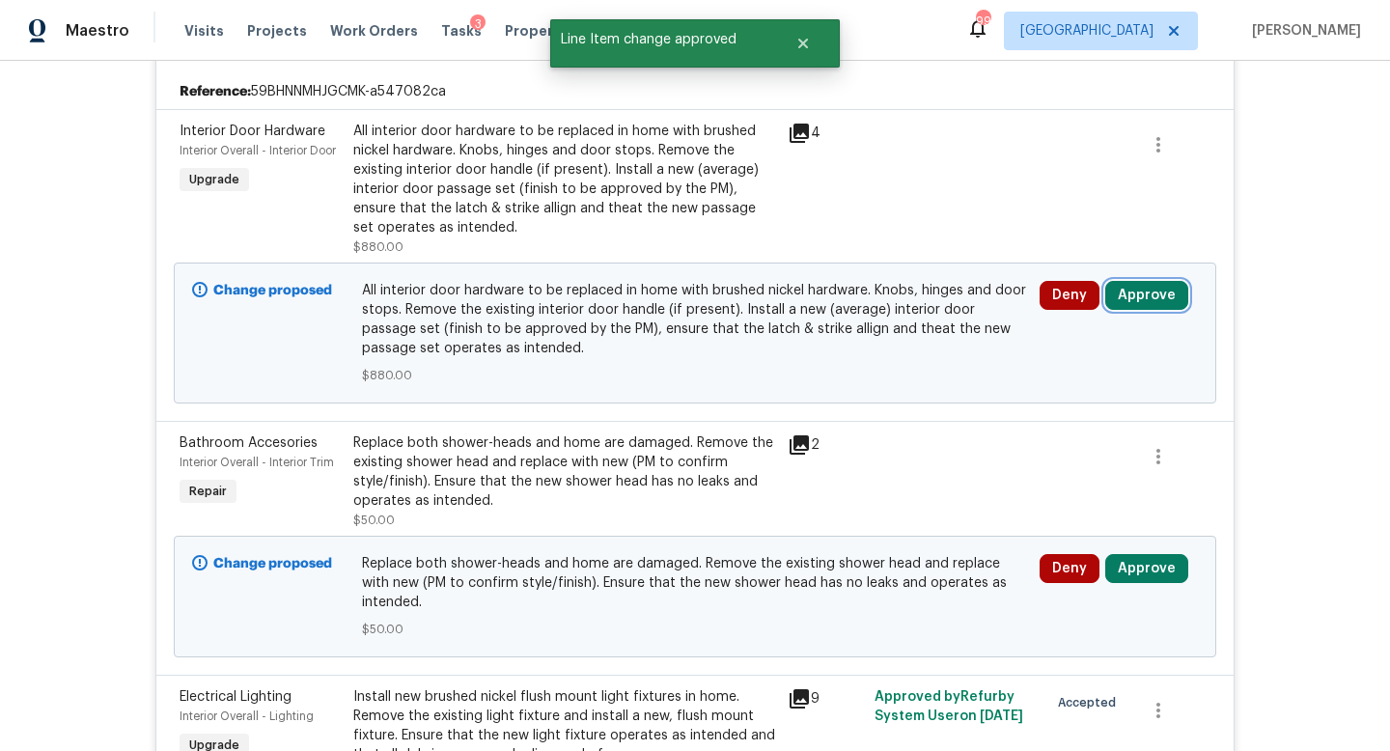
click at [1133, 298] on button "Approve" at bounding box center [1146, 295] width 83 height 29
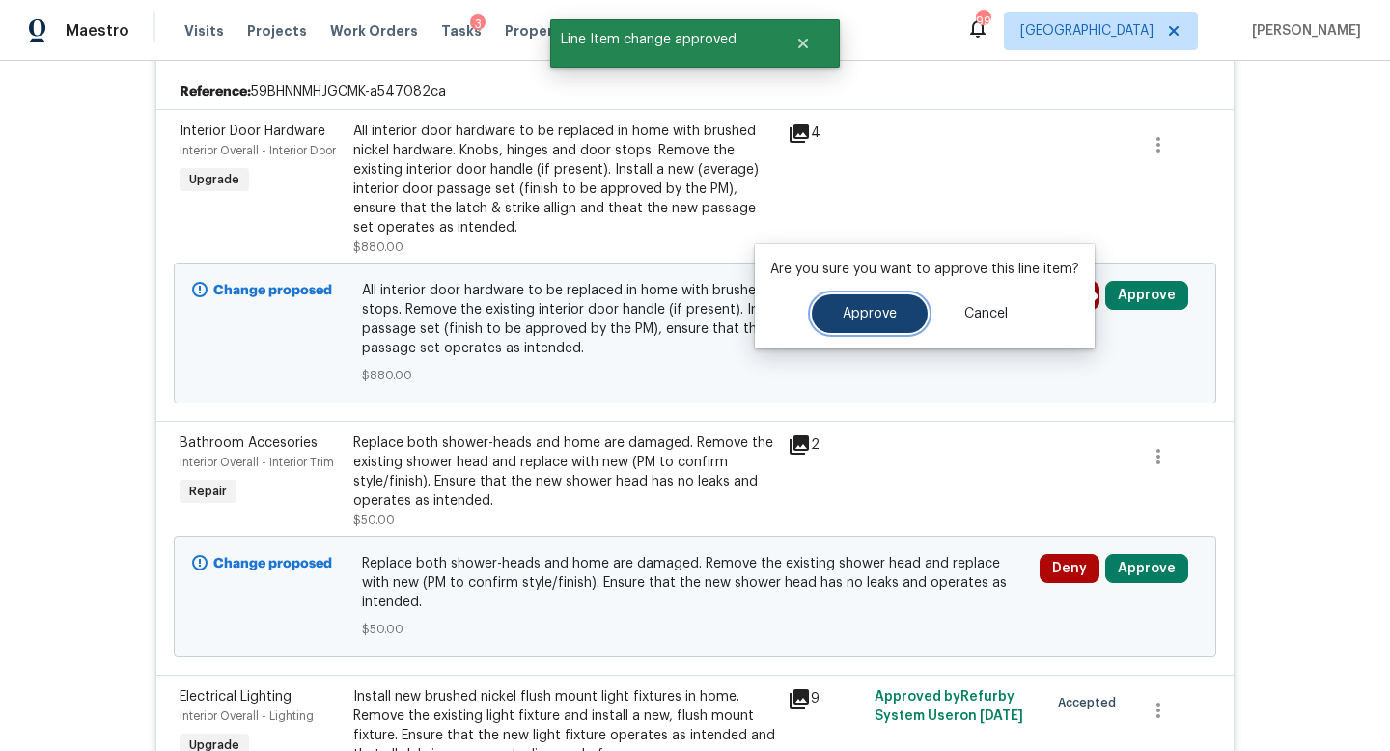
click at [874, 310] on span "Approve" at bounding box center [869, 314] width 54 height 14
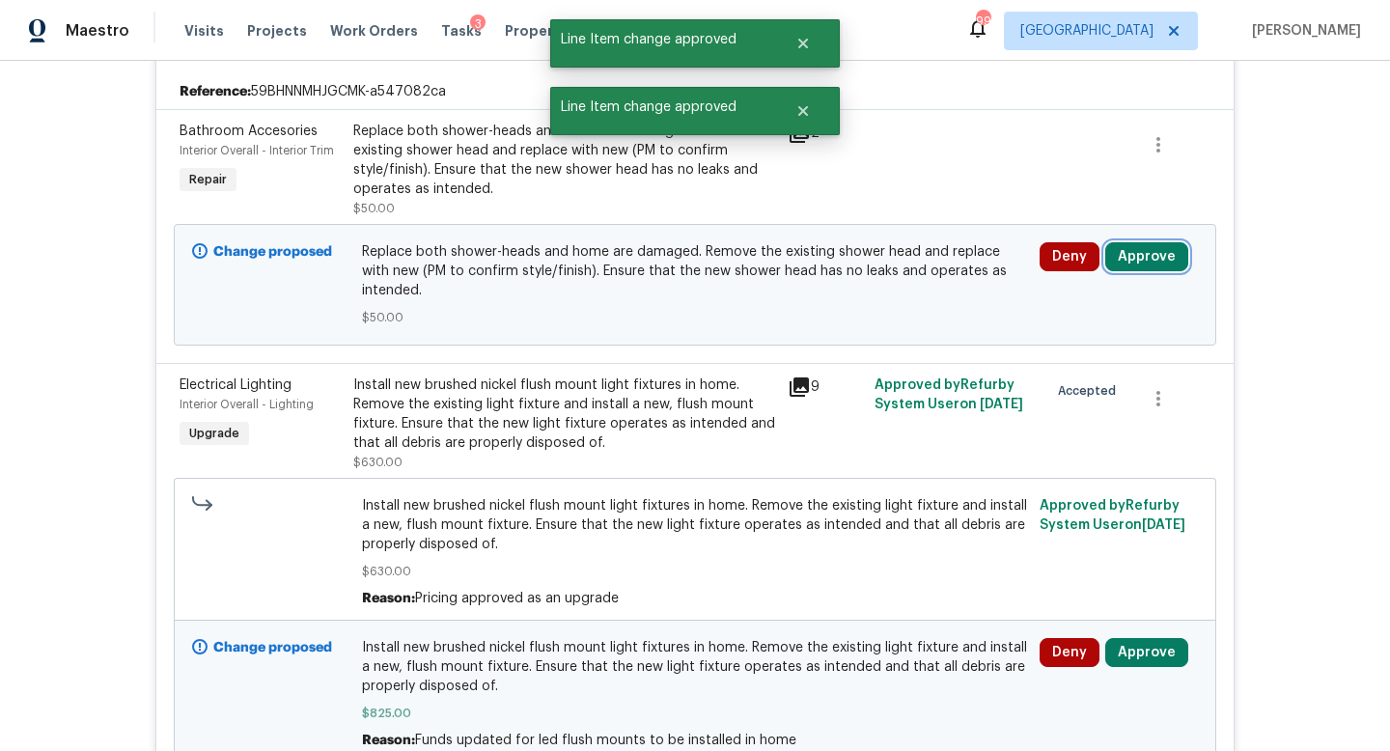
click at [1144, 248] on button "Approve" at bounding box center [1146, 256] width 83 height 29
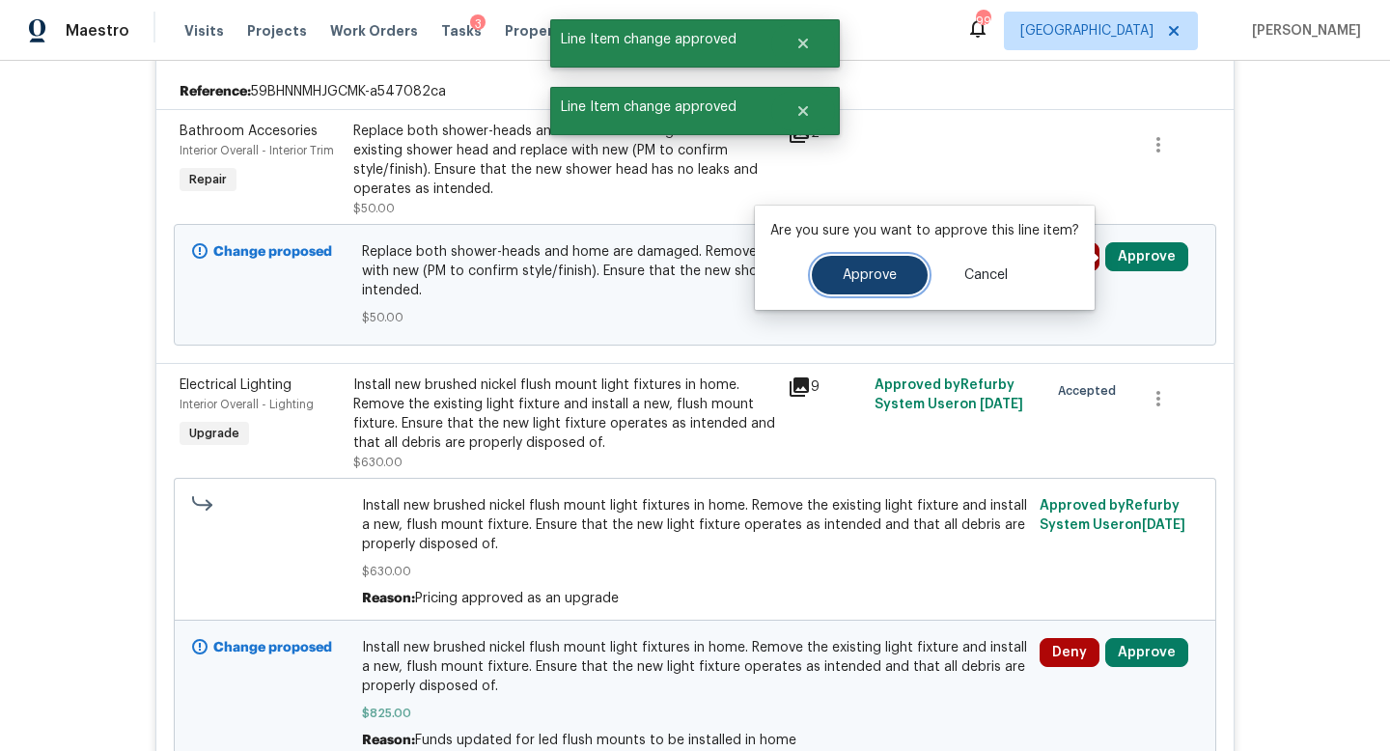
click at [870, 271] on span "Approve" at bounding box center [869, 275] width 54 height 14
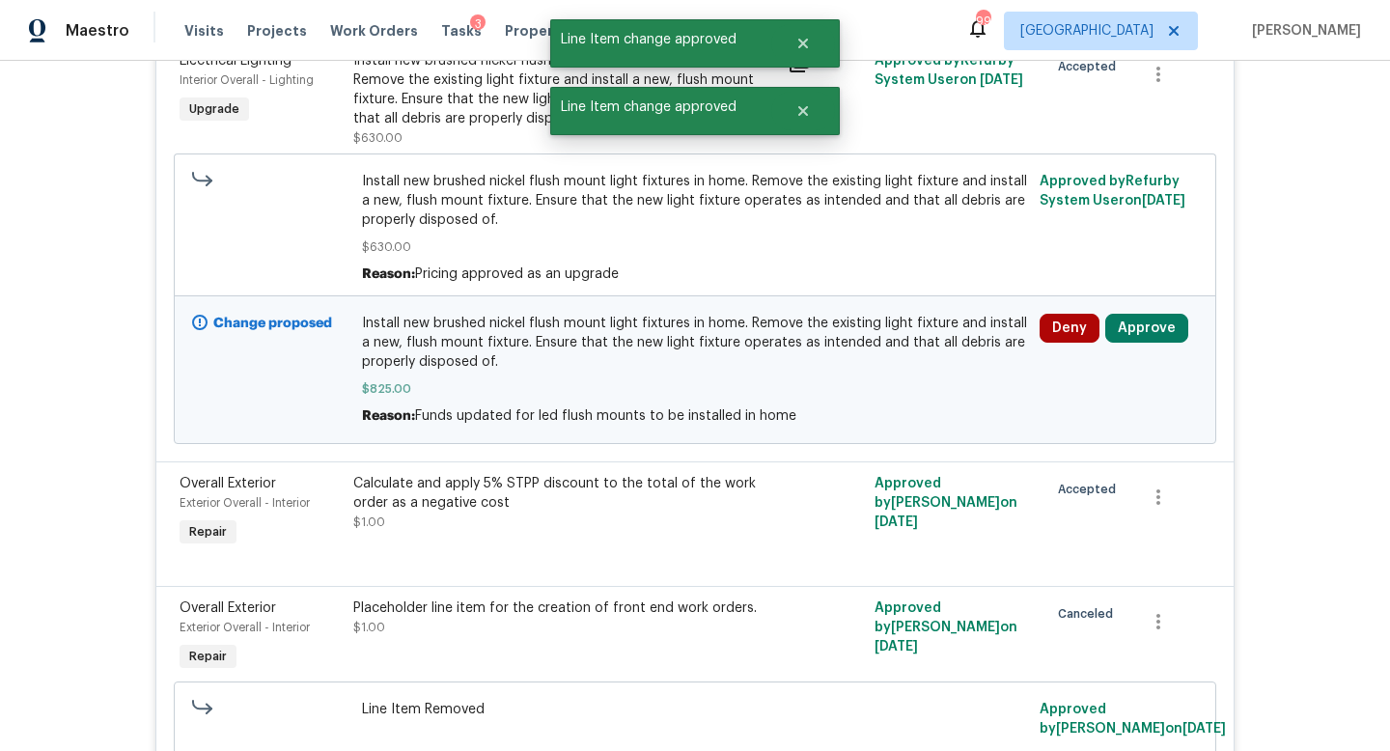
scroll to position [723, 0]
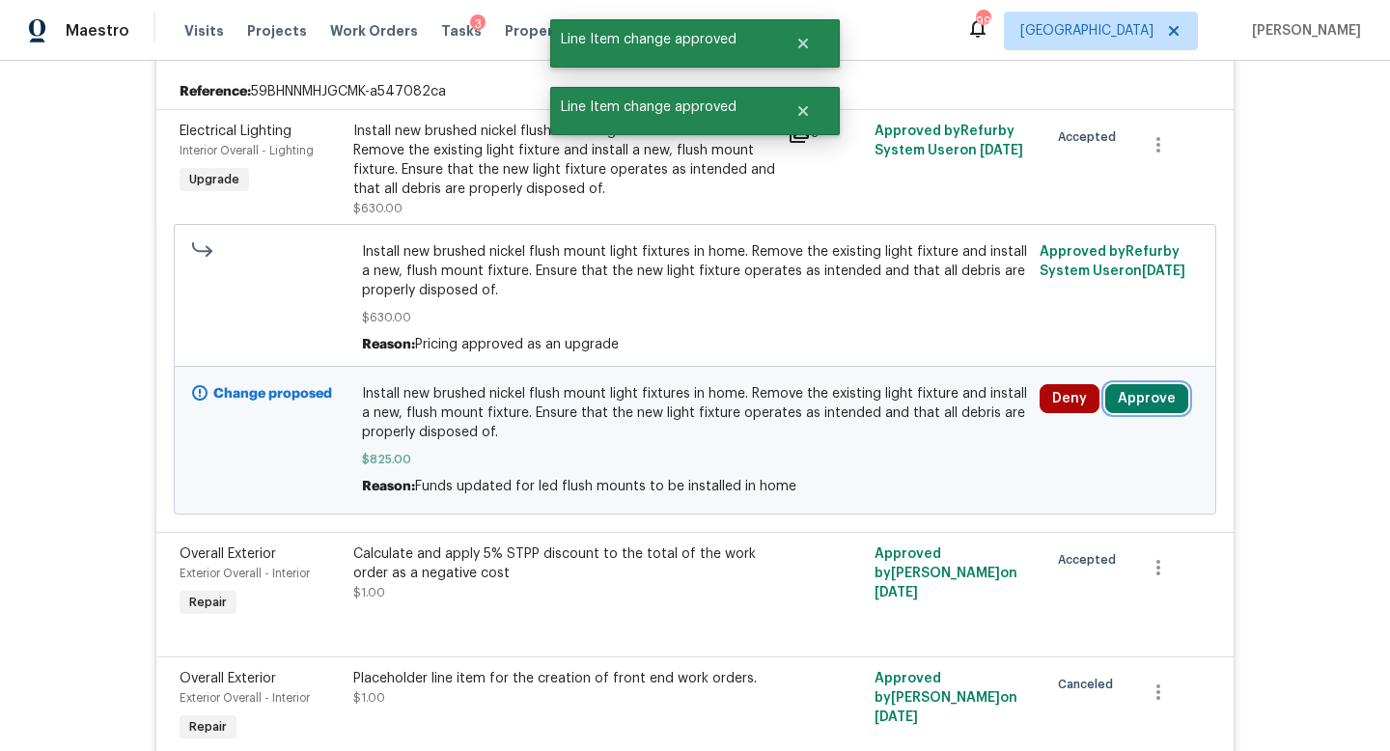
click at [1136, 395] on button "Approve" at bounding box center [1146, 398] width 83 height 29
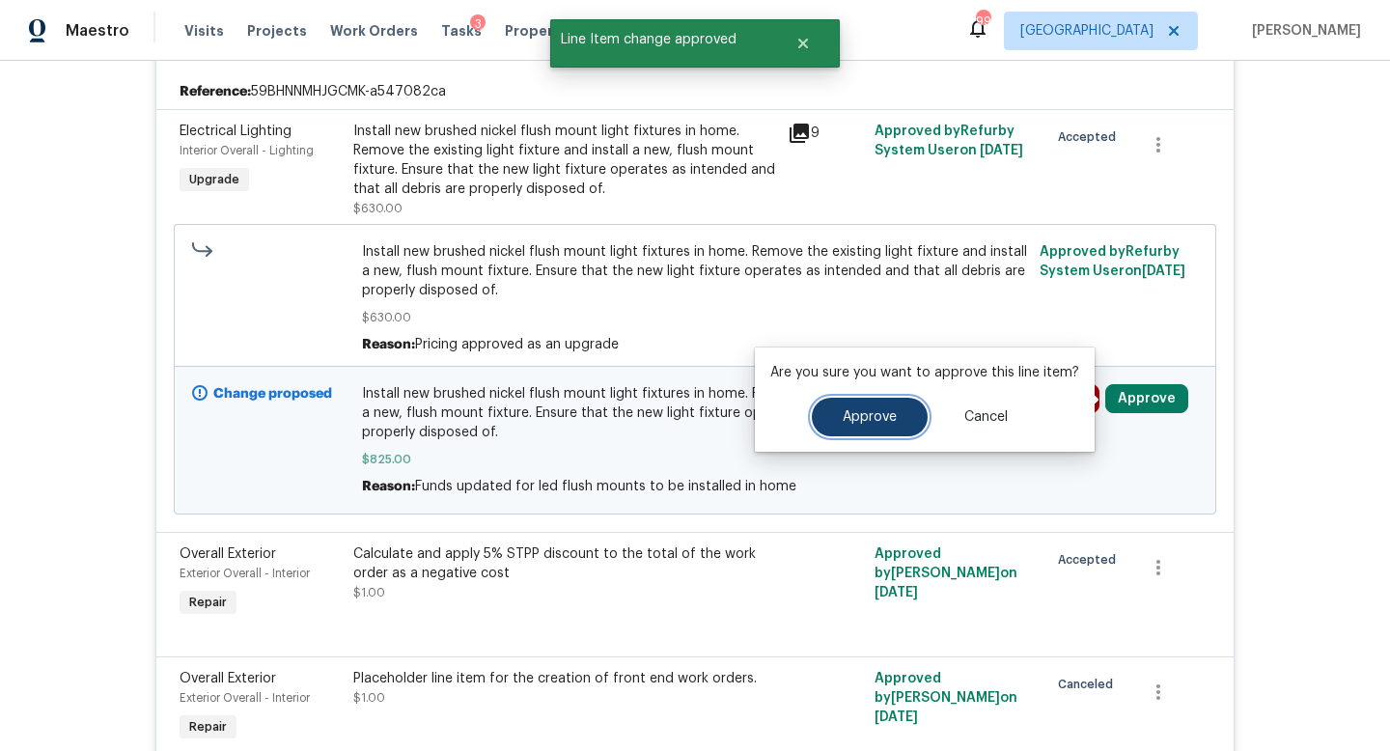
click at [862, 412] on span "Approve" at bounding box center [869, 417] width 54 height 14
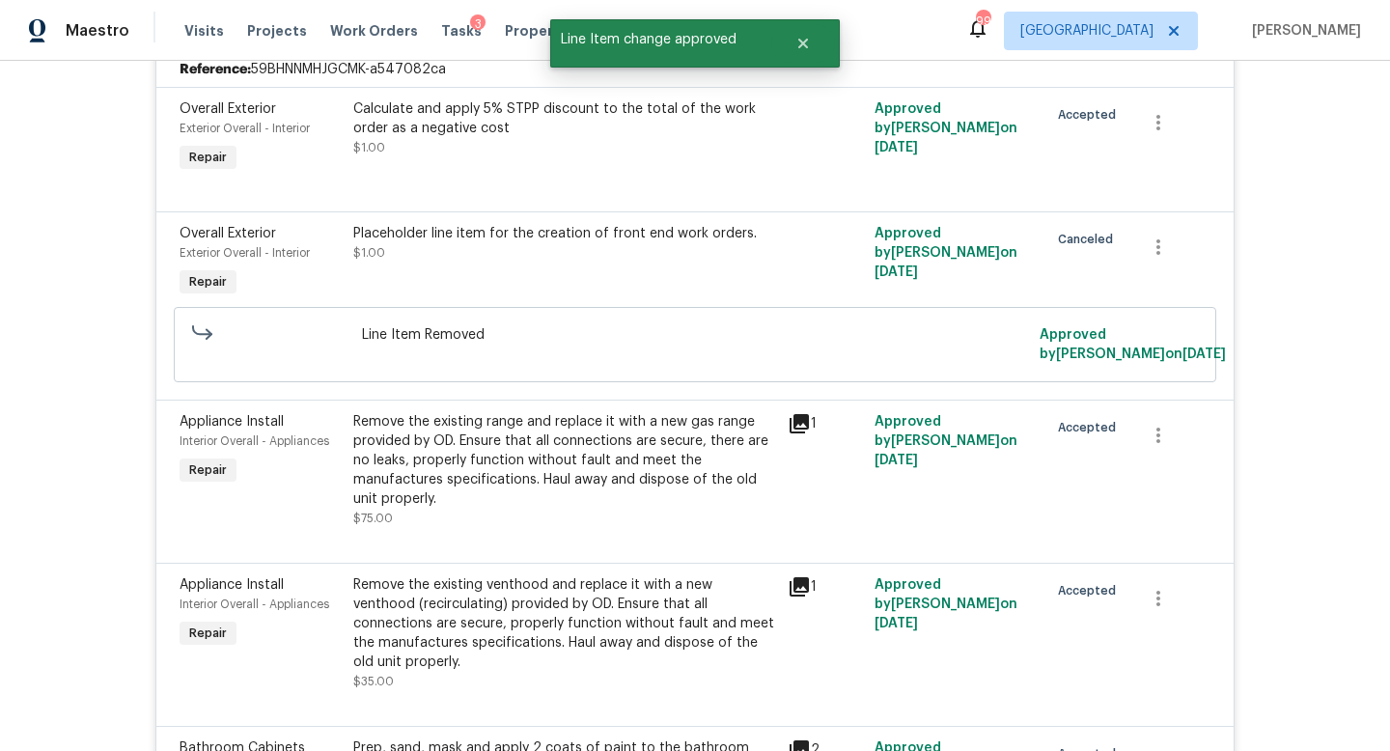
scroll to position [0, 0]
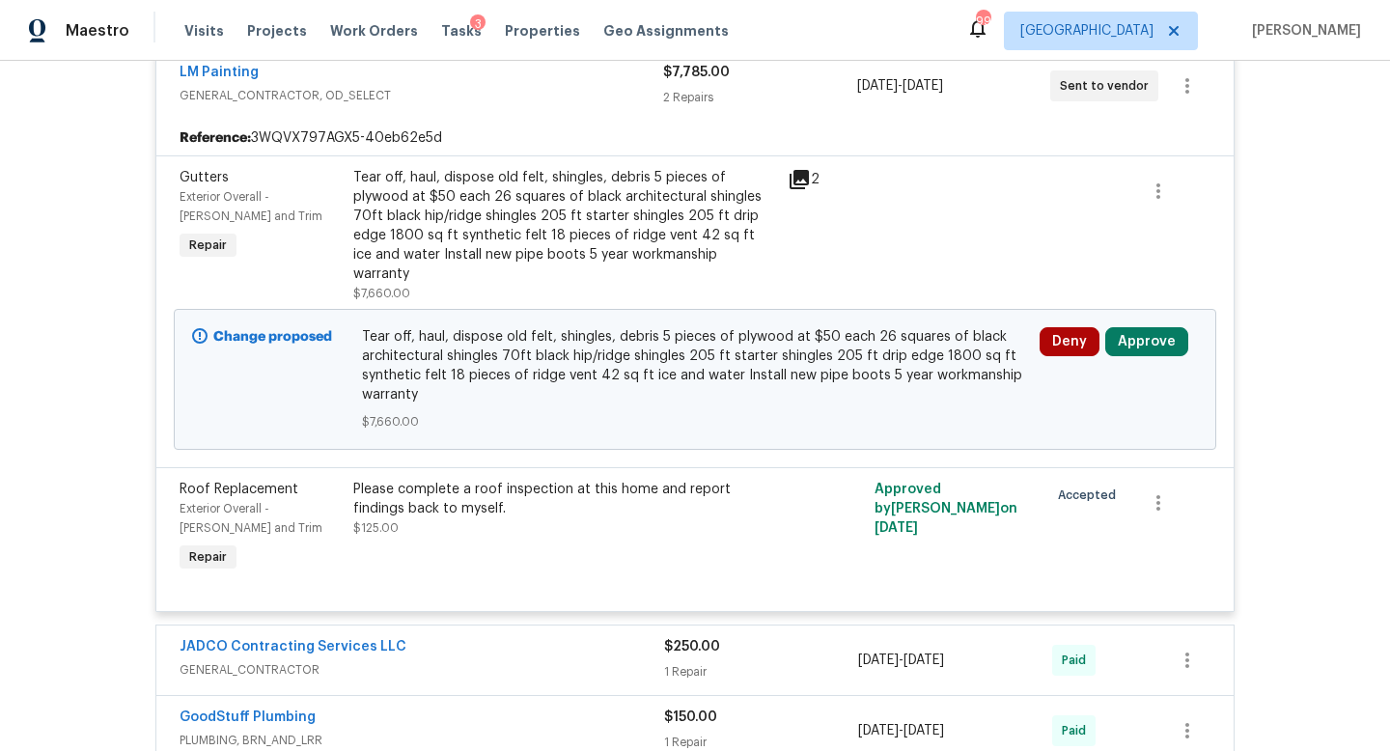
scroll to position [418, 0]
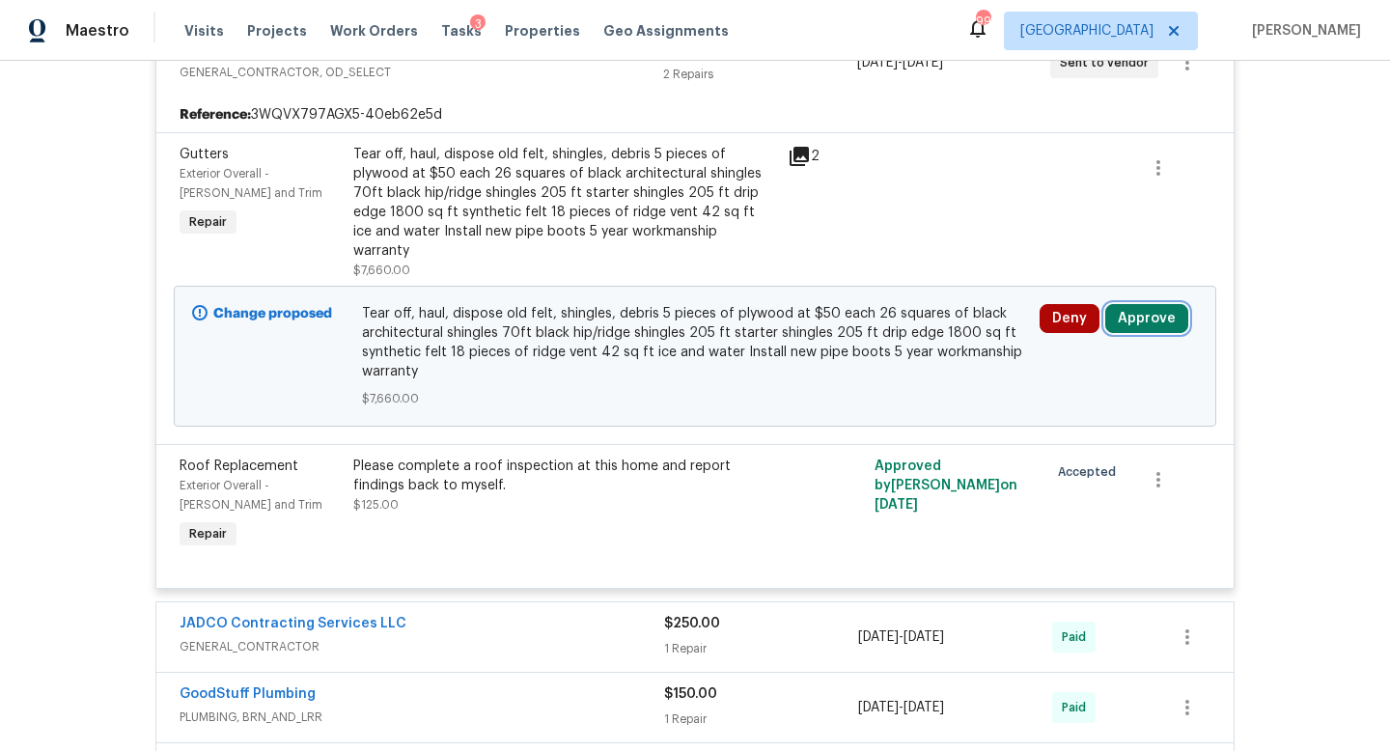
click at [1151, 304] on button "Approve" at bounding box center [1146, 318] width 83 height 29
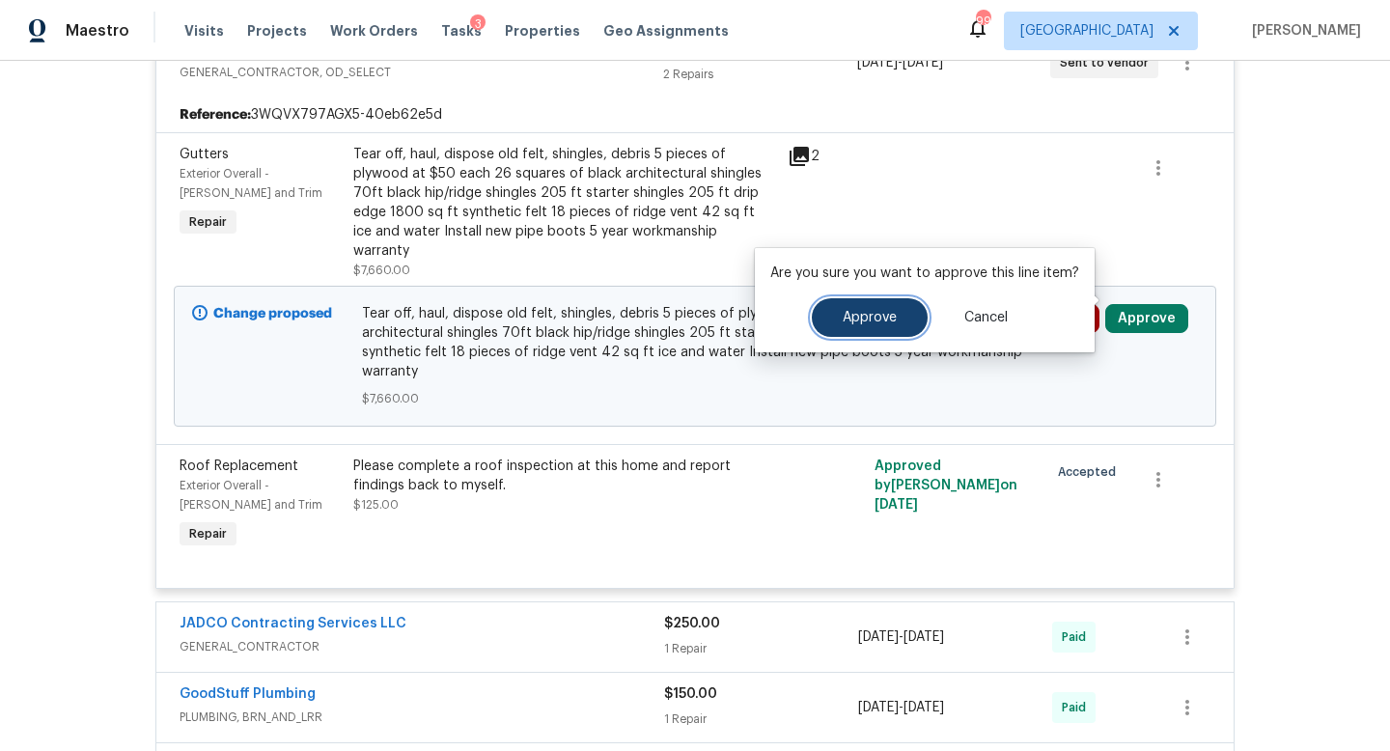
click at [895, 325] on button "Approve" at bounding box center [870, 317] width 116 height 39
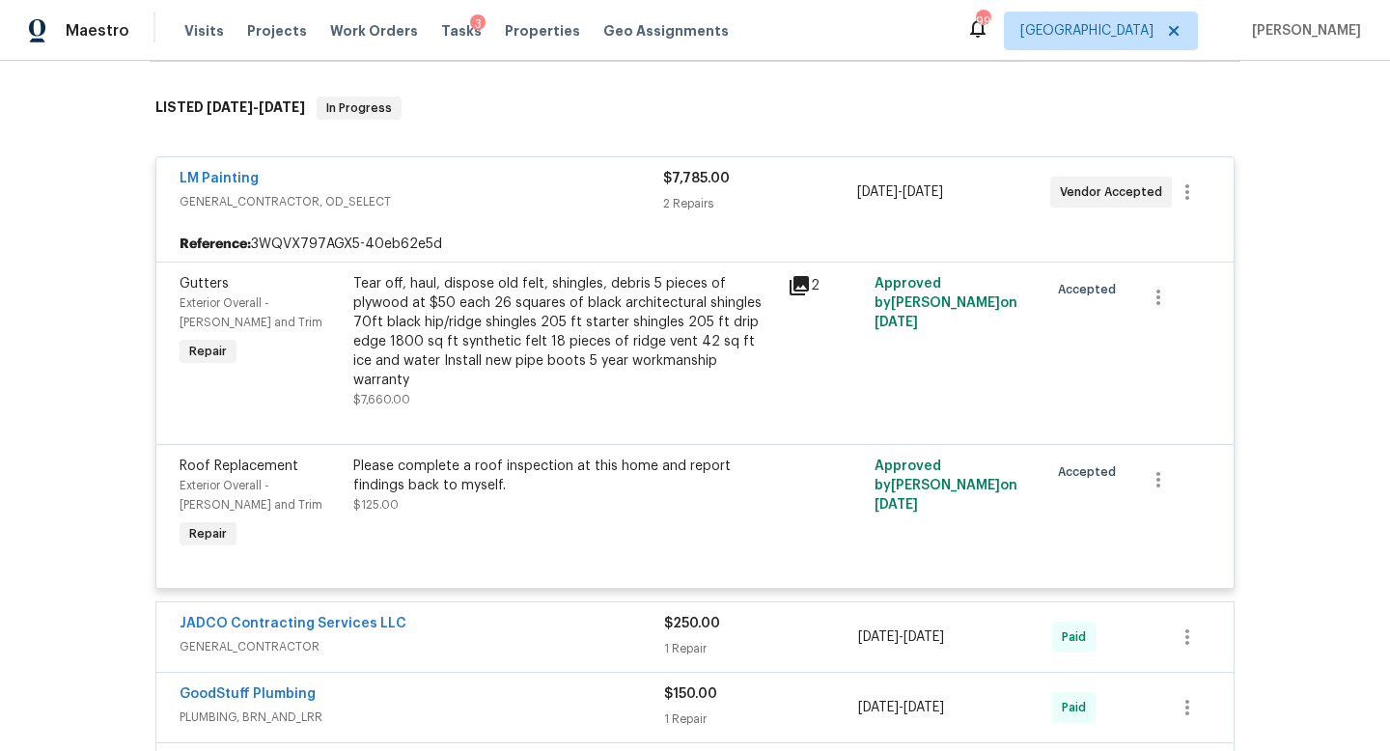
scroll to position [0, 0]
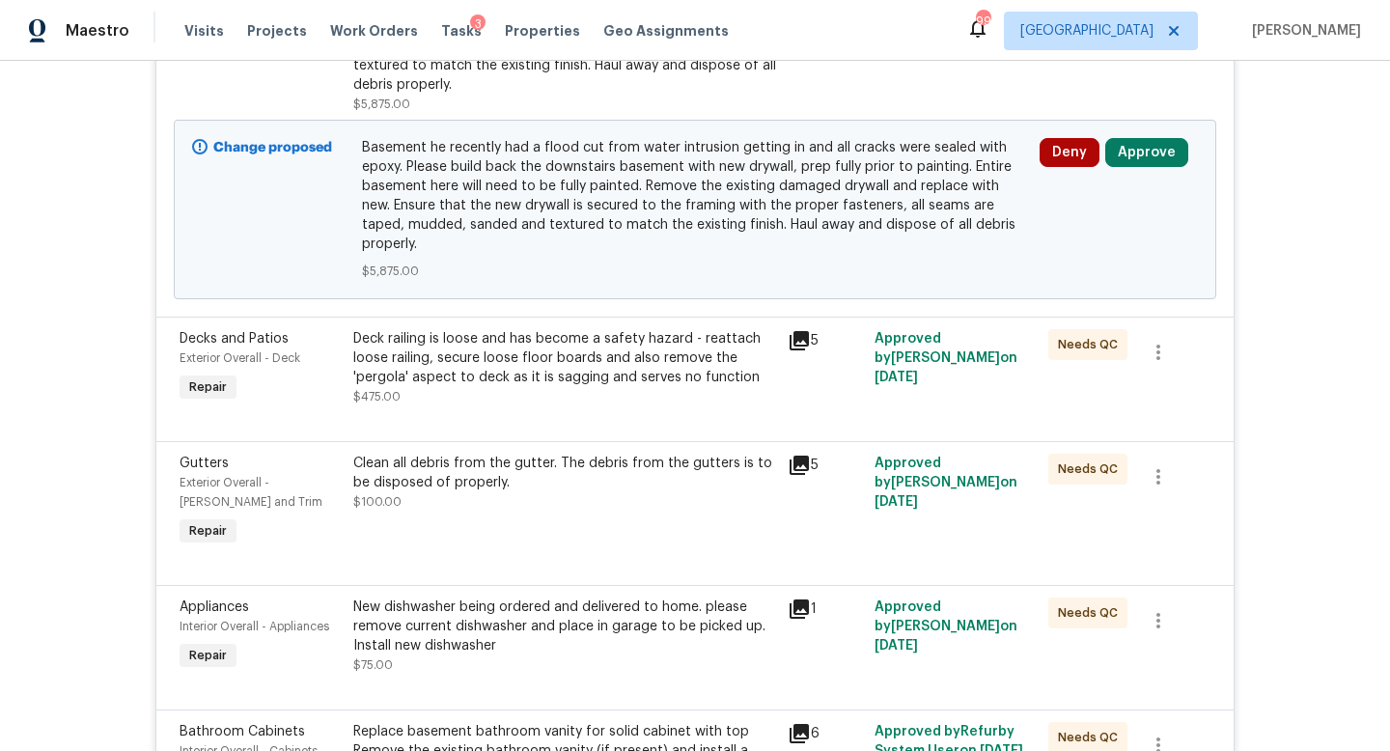
scroll to position [527, 0]
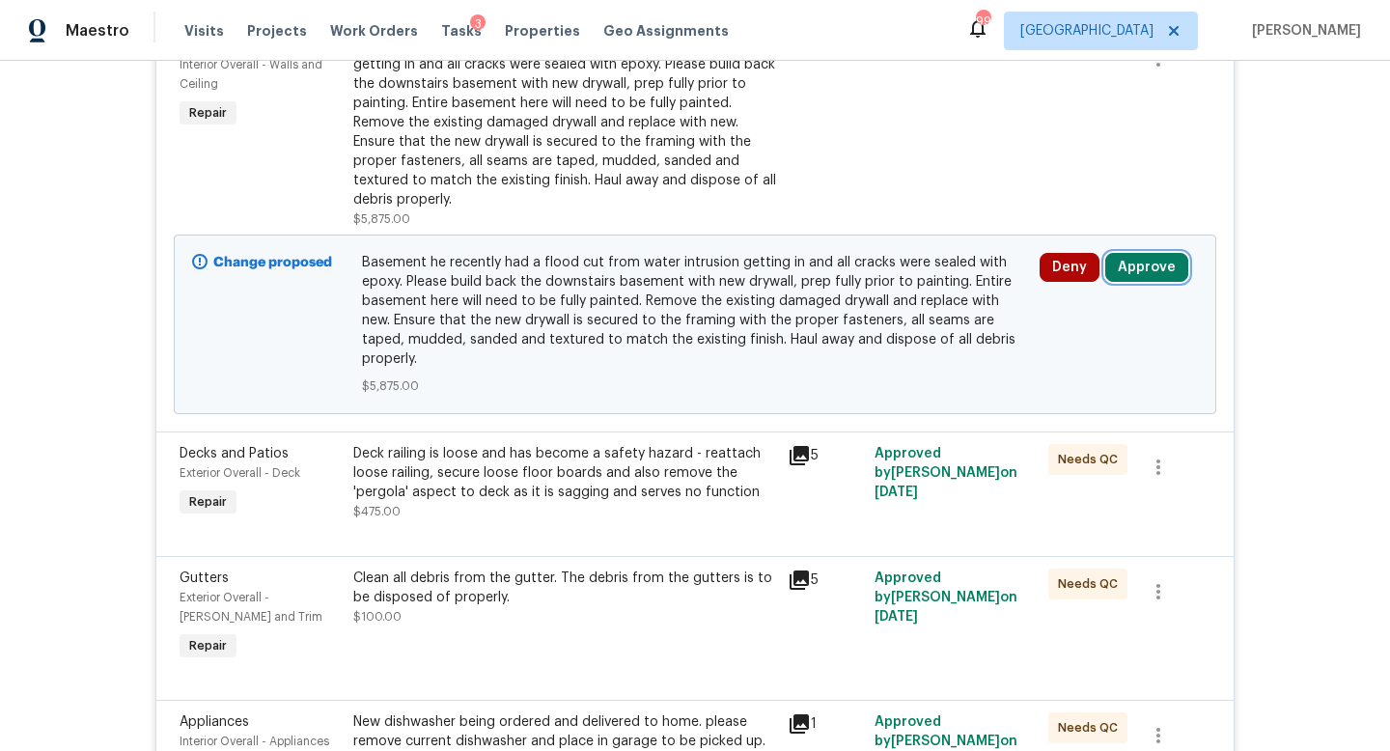
click at [1138, 253] on button "Approve" at bounding box center [1146, 267] width 83 height 29
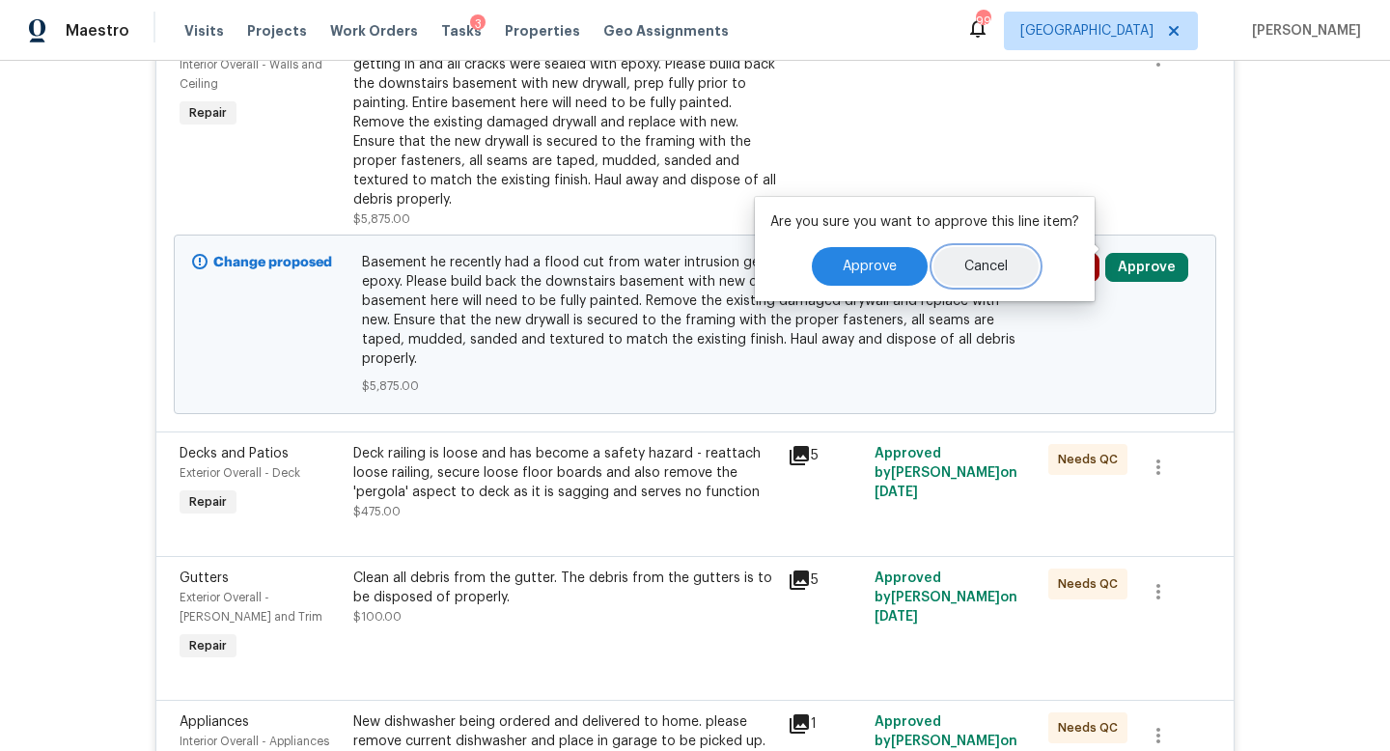
click at [938, 263] on button "Cancel" at bounding box center [985, 266] width 105 height 39
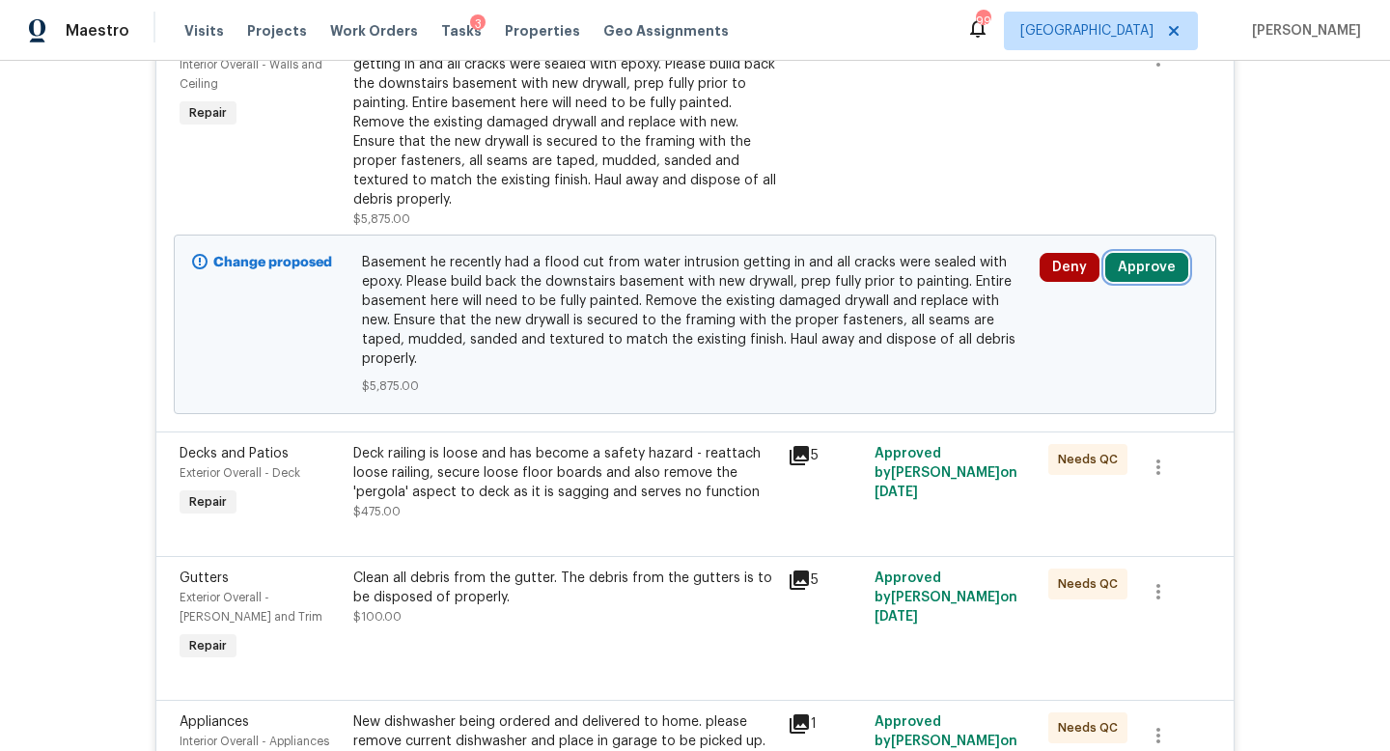
click at [1116, 253] on button "Approve" at bounding box center [1146, 267] width 83 height 29
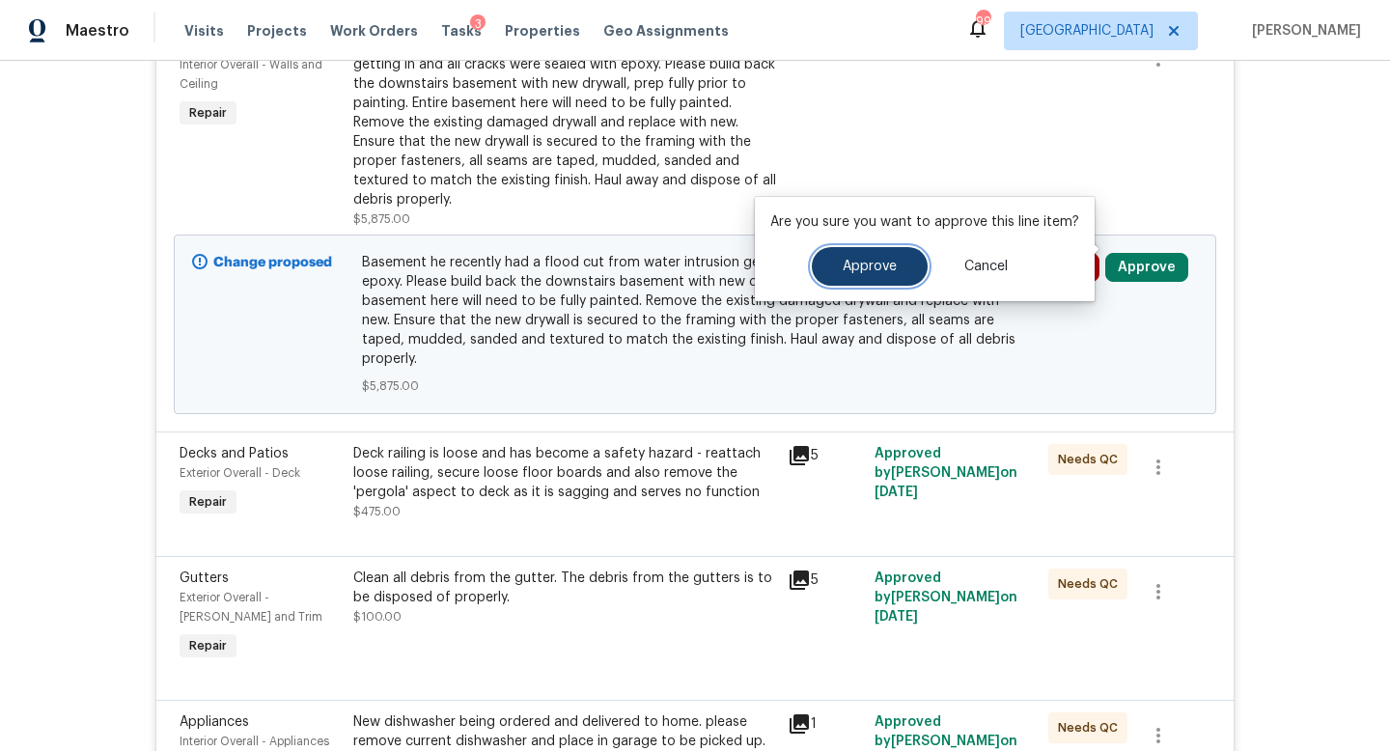
click at [880, 279] on button "Approve" at bounding box center [870, 266] width 116 height 39
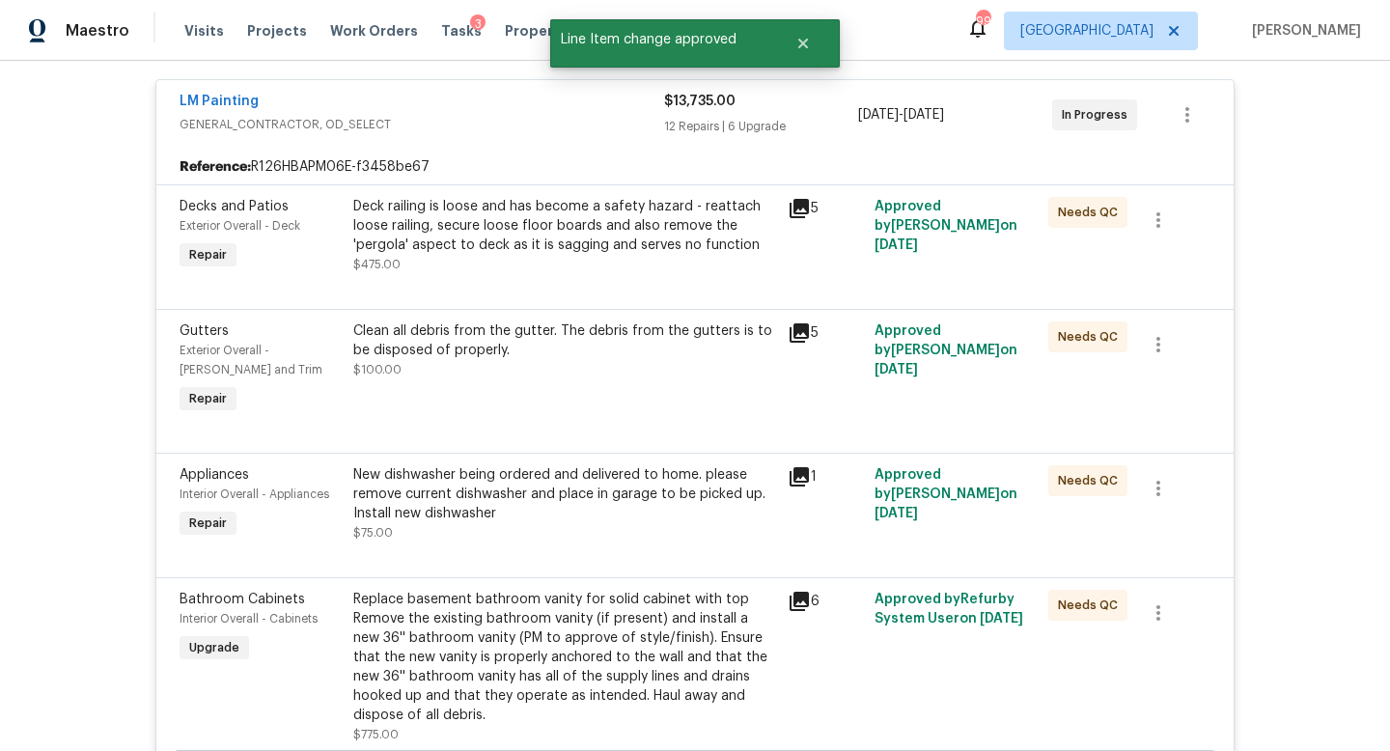
scroll to position [0, 0]
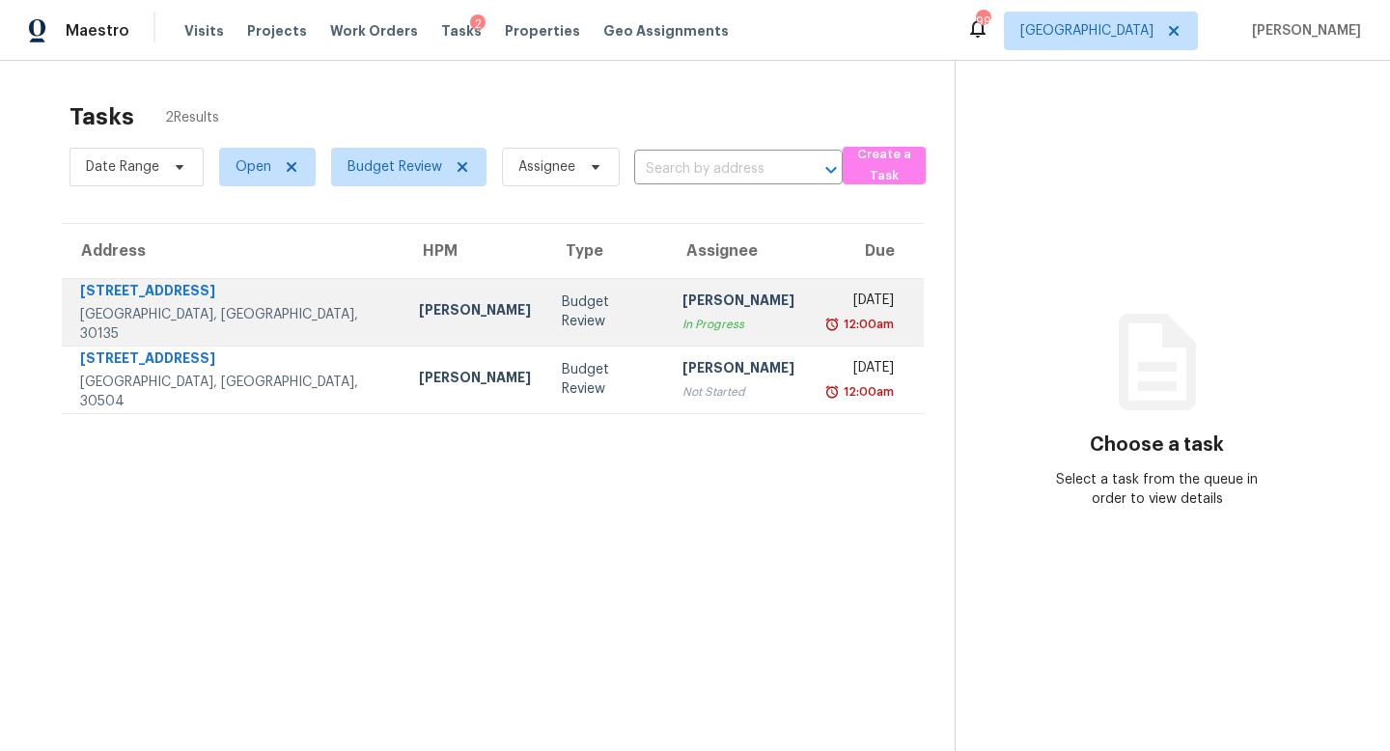
click at [682, 311] on div "[PERSON_NAME]" at bounding box center [738, 302] width 112 height 24
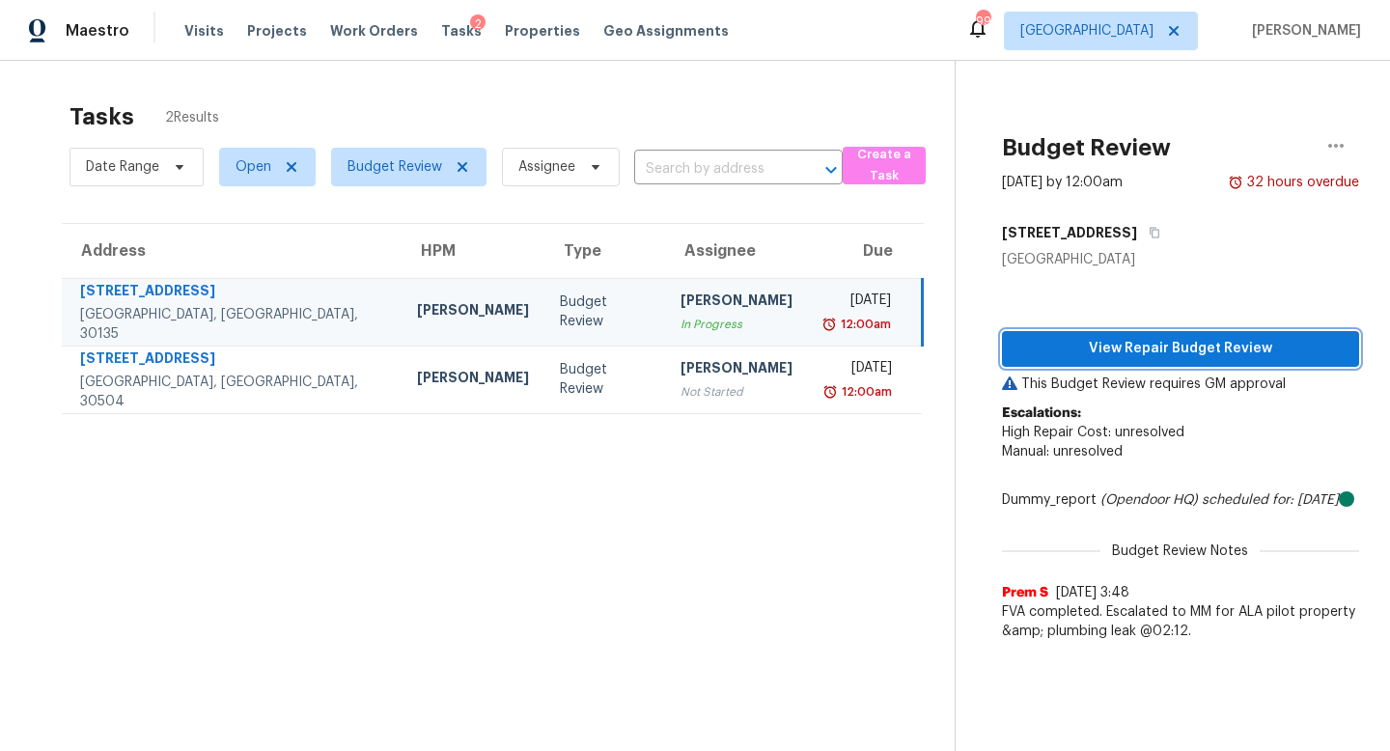
click at [1133, 346] on span "View Repair Budget Review" at bounding box center [1180, 349] width 326 height 24
